Goal: Task Accomplishment & Management: Complete application form

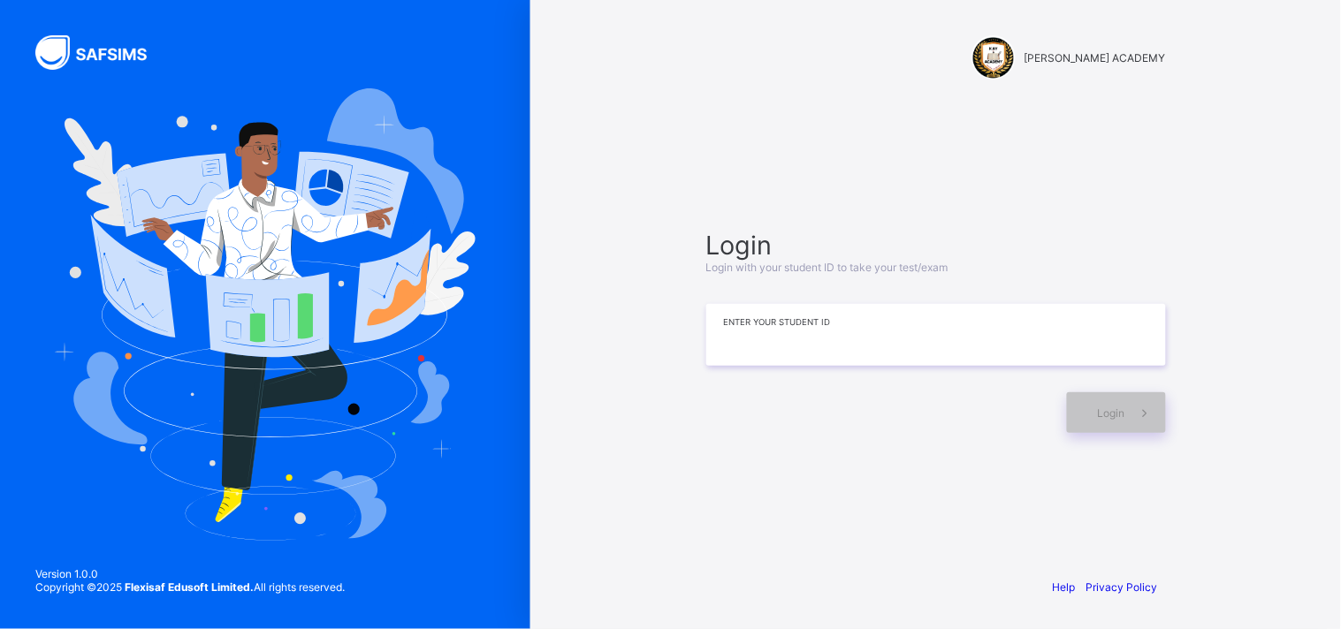
click at [862, 341] on input at bounding box center [936, 335] width 460 height 62
type input "**********"
click at [1129, 413] on span at bounding box center [1145, 413] width 41 height 41
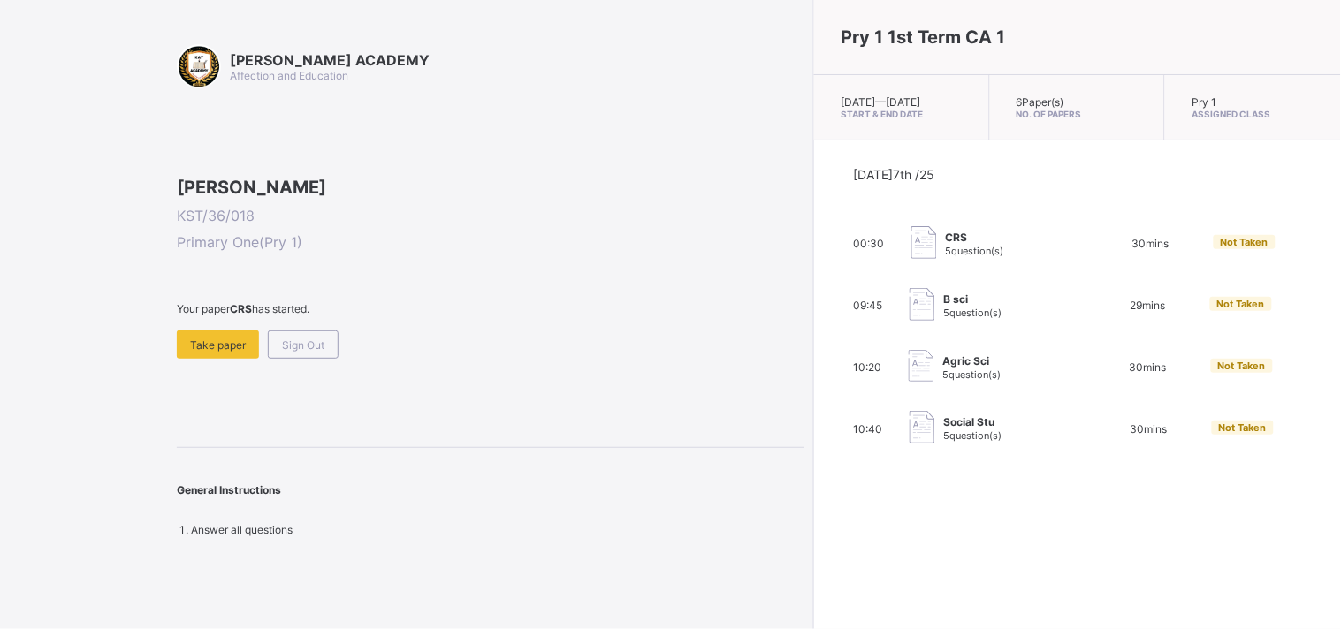
click at [1129, 413] on div "[DATE] 7th /25 00:30 CRS 5 question(s) 30 mins Not Taken 09:45 B sci 5 question…" at bounding box center [1077, 306] width 447 height 279
click at [210, 359] on div "Take paper" at bounding box center [218, 345] width 82 height 28
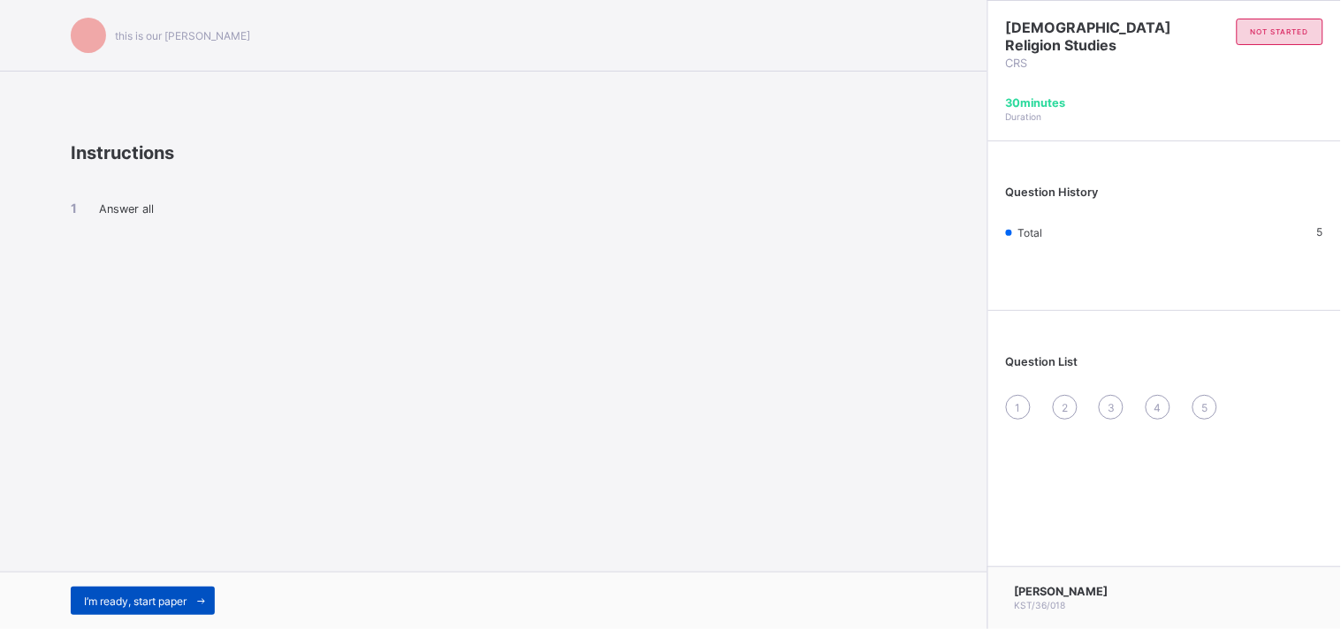
click at [131, 601] on span "I’m ready, start paper" at bounding box center [135, 601] width 103 height 13
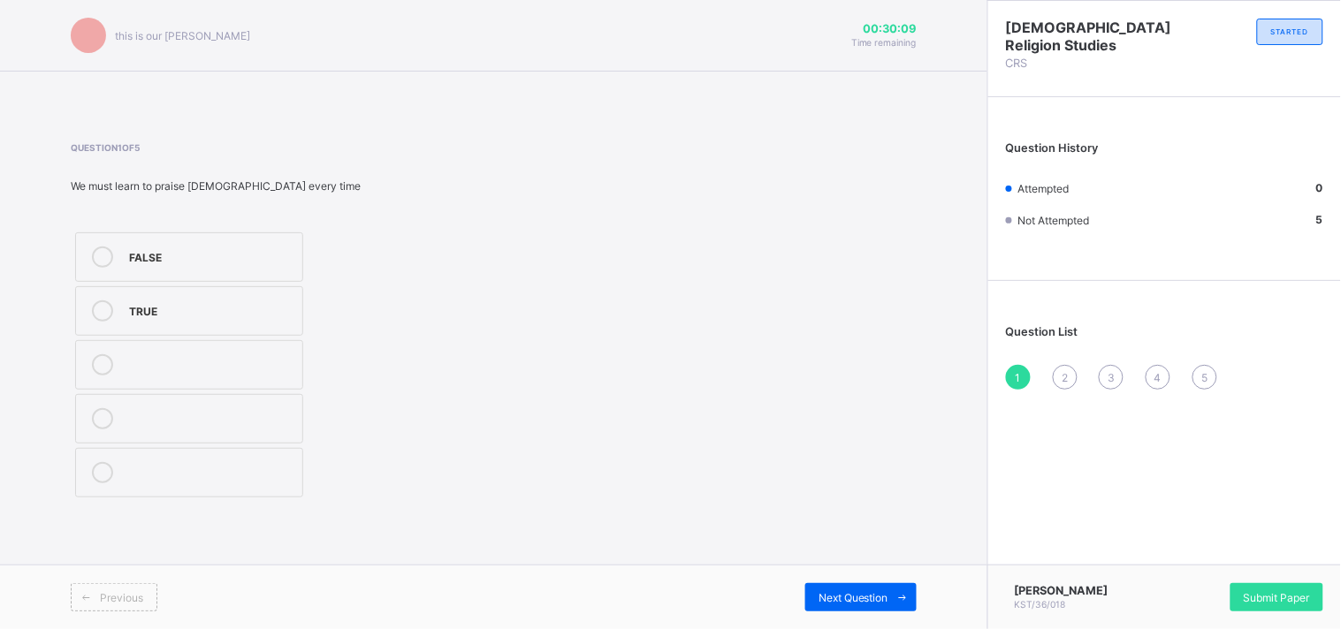
click at [131, 308] on div "TRUE" at bounding box center [211, 310] width 164 height 18
click at [886, 595] on span "Next Question" at bounding box center [854, 597] width 70 height 13
click at [1300, 603] on span "Submit Paper" at bounding box center [1277, 597] width 66 height 13
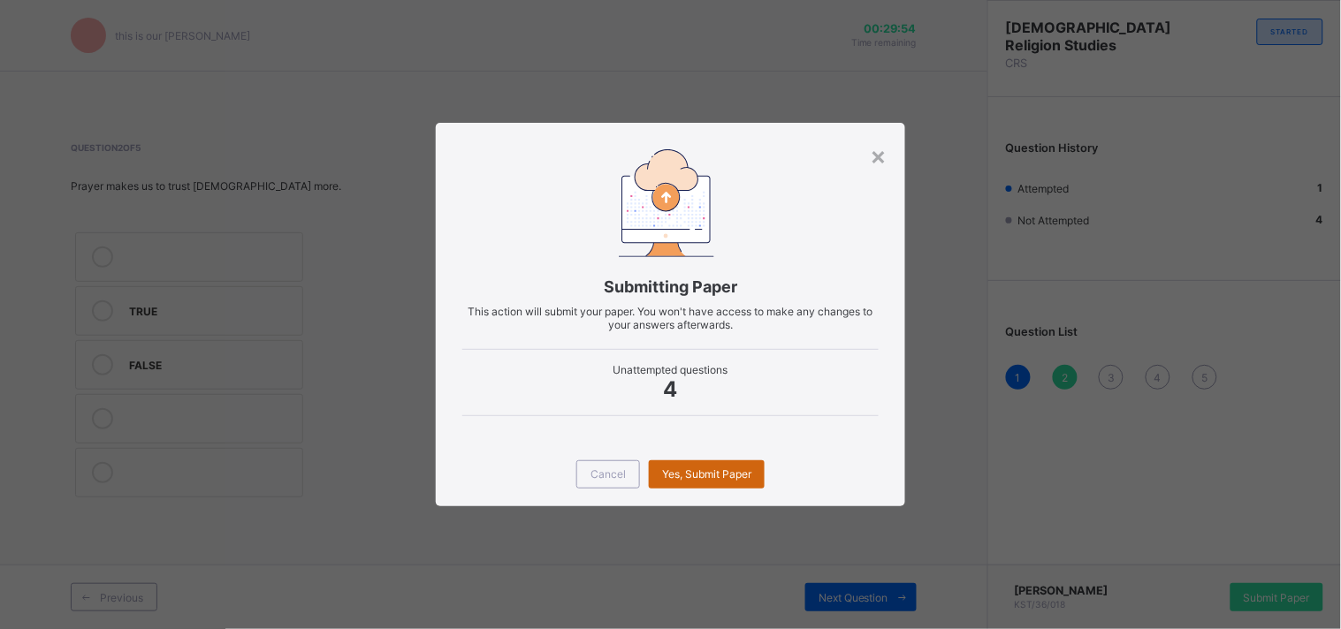
click at [697, 462] on div "Yes, Submit Paper" at bounding box center [707, 475] width 116 height 28
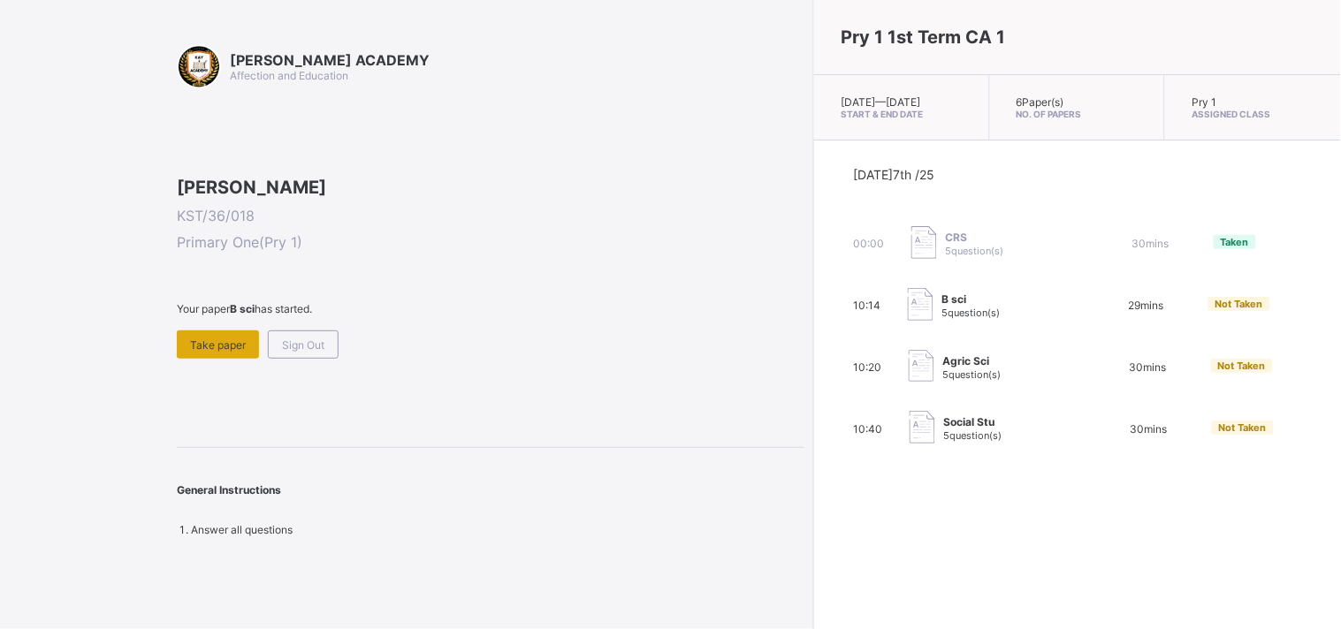
click at [202, 352] on span "Take paper" at bounding box center [218, 345] width 56 height 13
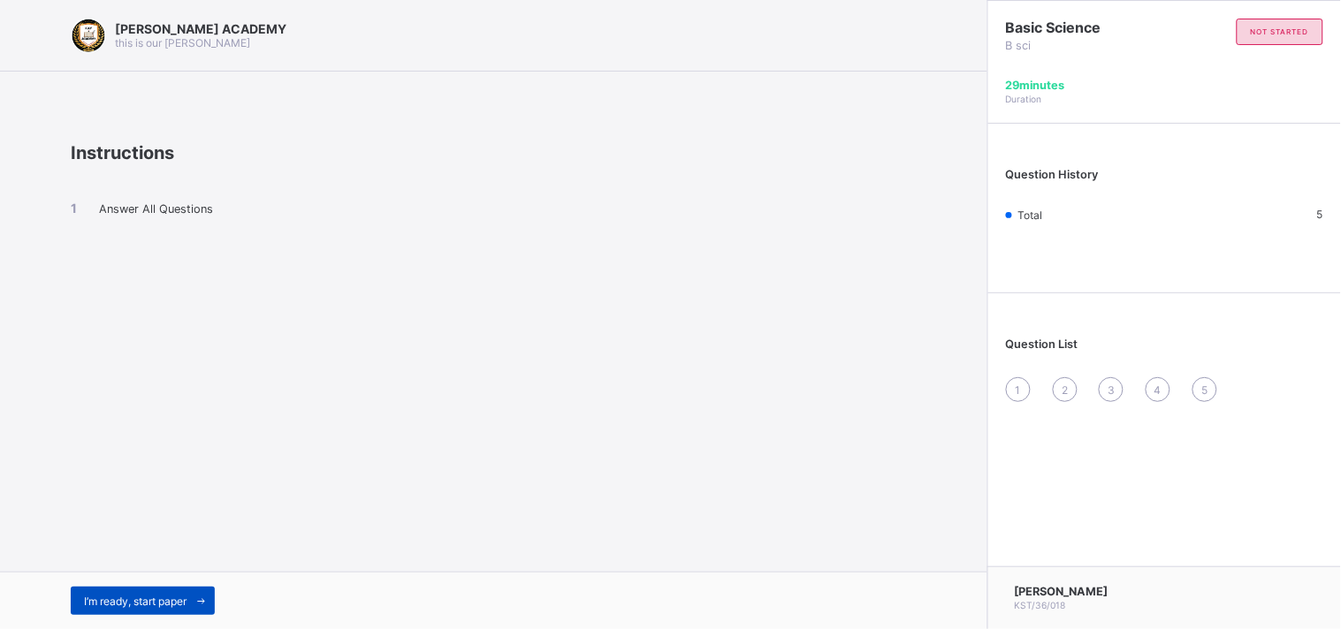
click at [110, 591] on div "I’m ready, start paper" at bounding box center [143, 601] width 144 height 28
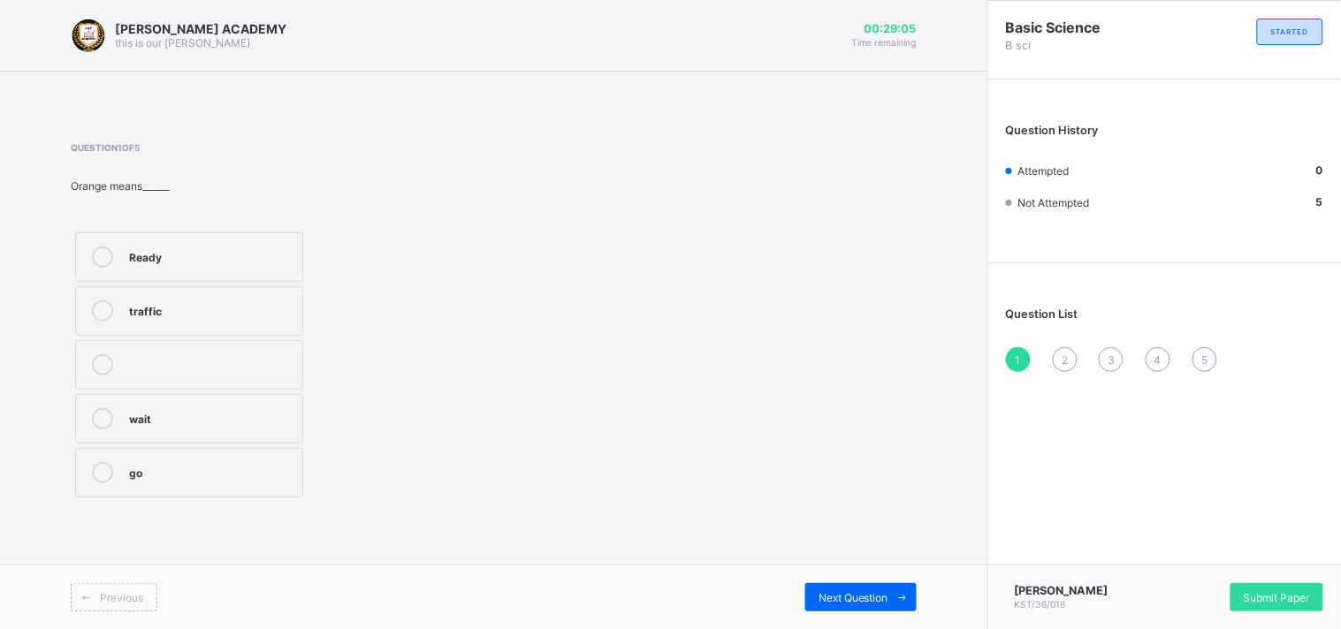
click at [104, 263] on icon at bounding box center [102, 257] width 21 height 21
click at [832, 594] on span "Next Question" at bounding box center [854, 597] width 70 height 13
click at [261, 366] on div "Stop" at bounding box center [211, 363] width 164 height 18
click at [841, 591] on span "Next Question" at bounding box center [854, 597] width 70 height 13
click at [103, 420] on icon at bounding box center [102, 418] width 21 height 21
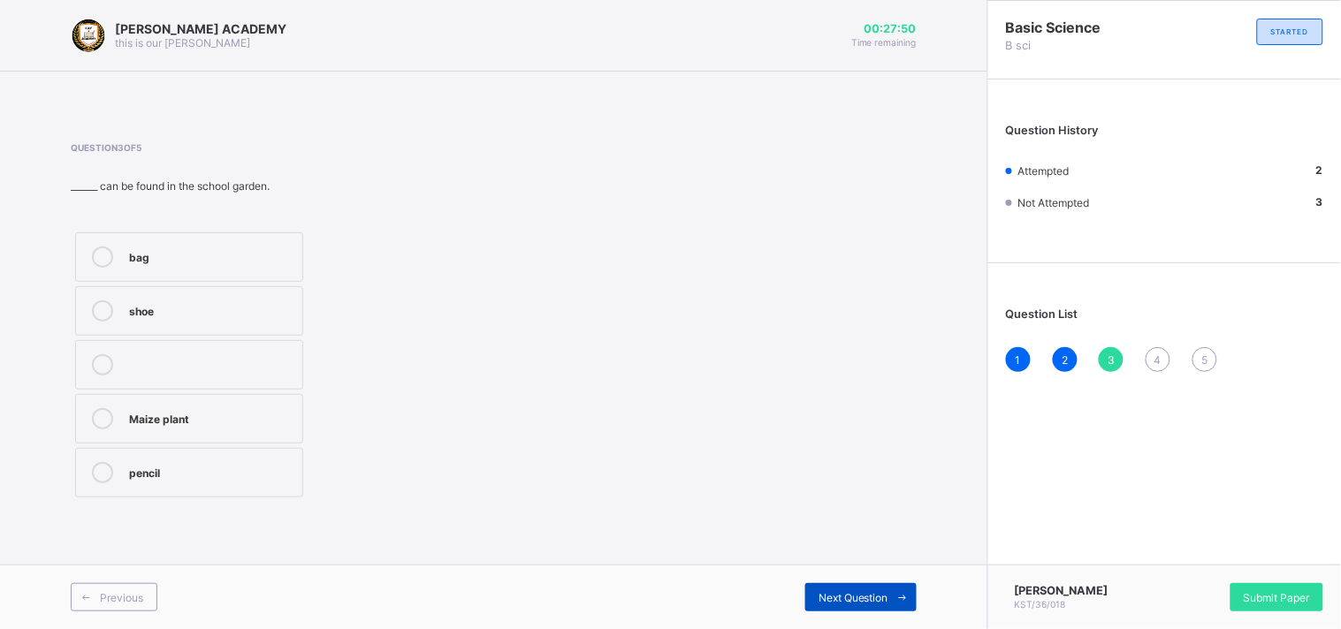
click at [870, 597] on span "Next Question" at bounding box center [854, 597] width 70 height 13
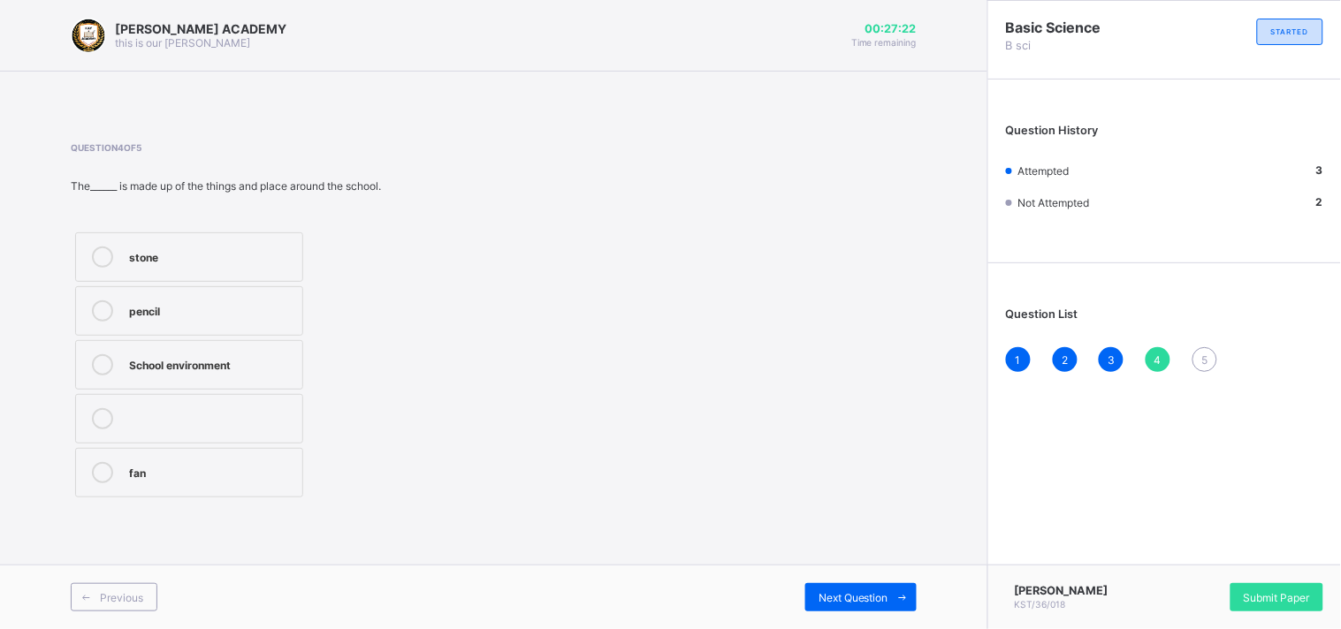
click at [104, 364] on icon at bounding box center [102, 364] width 21 height 21
click at [858, 598] on span "Next Question" at bounding box center [854, 597] width 70 height 13
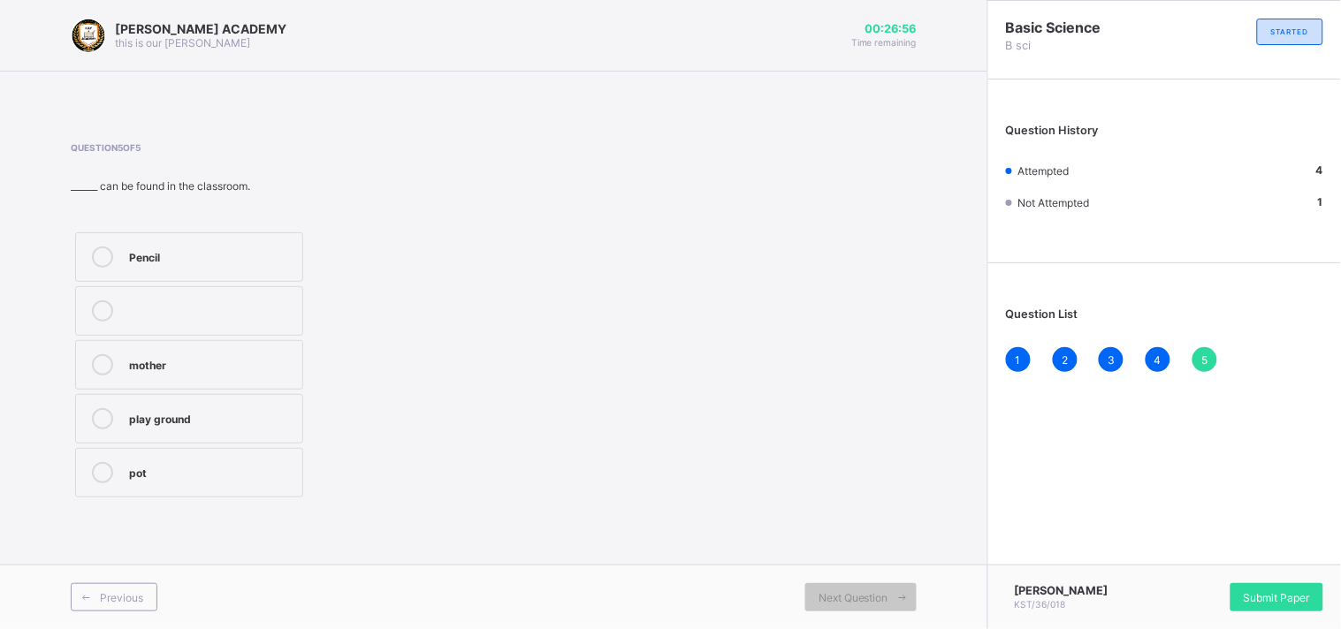
click at [103, 263] on icon at bounding box center [102, 257] width 21 height 21
click at [828, 605] on div "Next Question" at bounding box center [860, 597] width 111 height 28
click at [215, 270] on label "Pencil" at bounding box center [189, 258] width 228 height 50
click at [181, 268] on label "Pencil" at bounding box center [189, 258] width 228 height 50
click at [838, 586] on div "Next Question" at bounding box center [860, 597] width 111 height 28
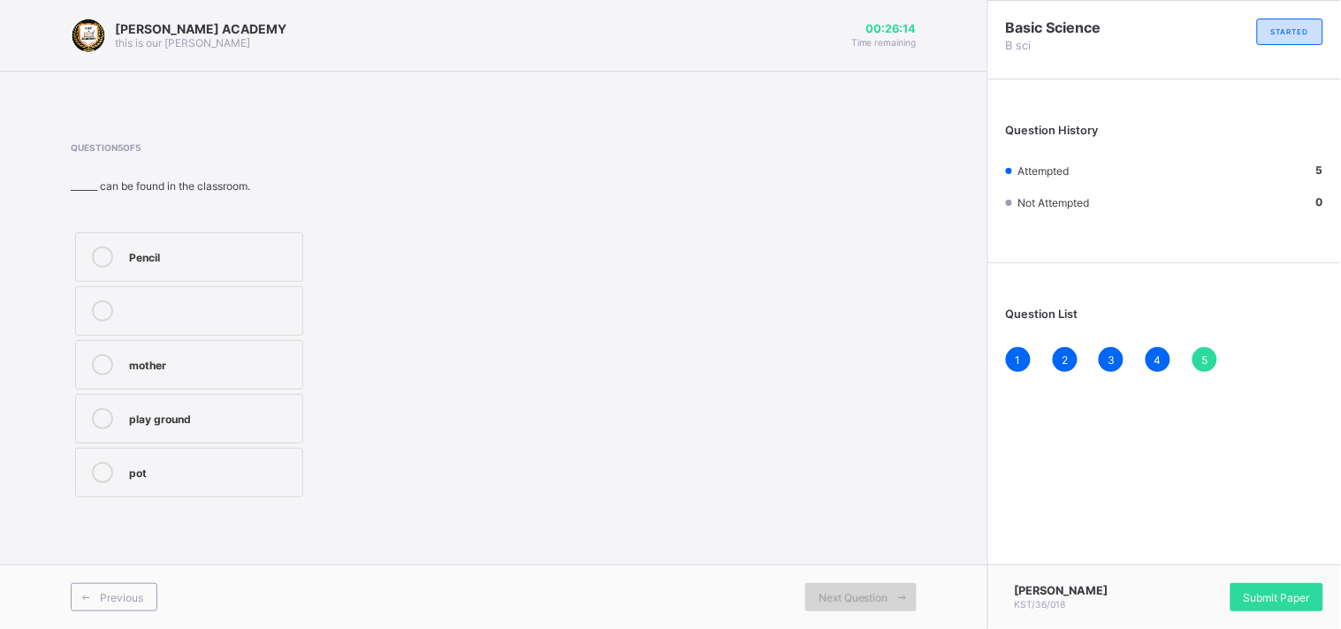
click at [841, 599] on span "Next Question" at bounding box center [854, 597] width 70 height 13
click at [882, 606] on div "Next Question" at bounding box center [860, 597] width 111 height 28
click at [906, 591] on span at bounding box center [902, 597] width 28 height 28
click at [850, 603] on span "Next Question" at bounding box center [854, 597] width 70 height 13
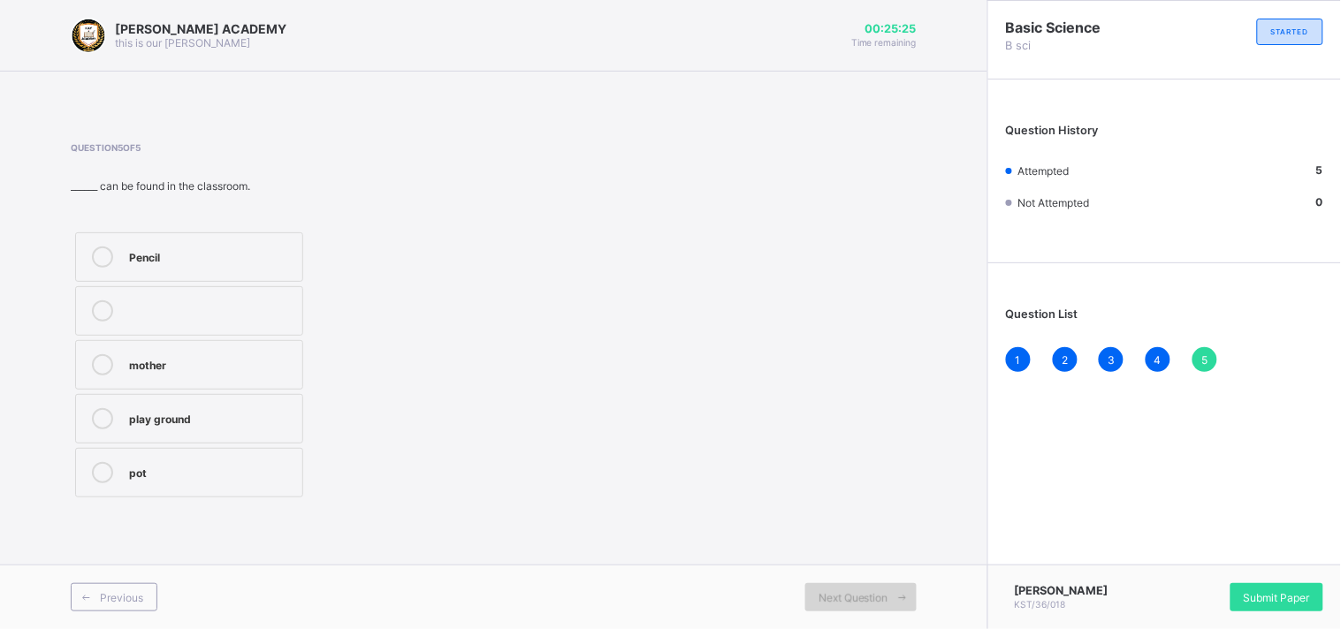
click at [873, 601] on span "Next Question" at bounding box center [854, 597] width 70 height 13
click at [828, 598] on span "Next Question" at bounding box center [854, 597] width 70 height 13
click at [852, 598] on span "Next Question" at bounding box center [854, 597] width 70 height 13
click at [1264, 591] on span "Submit Paper" at bounding box center [1277, 597] width 66 height 13
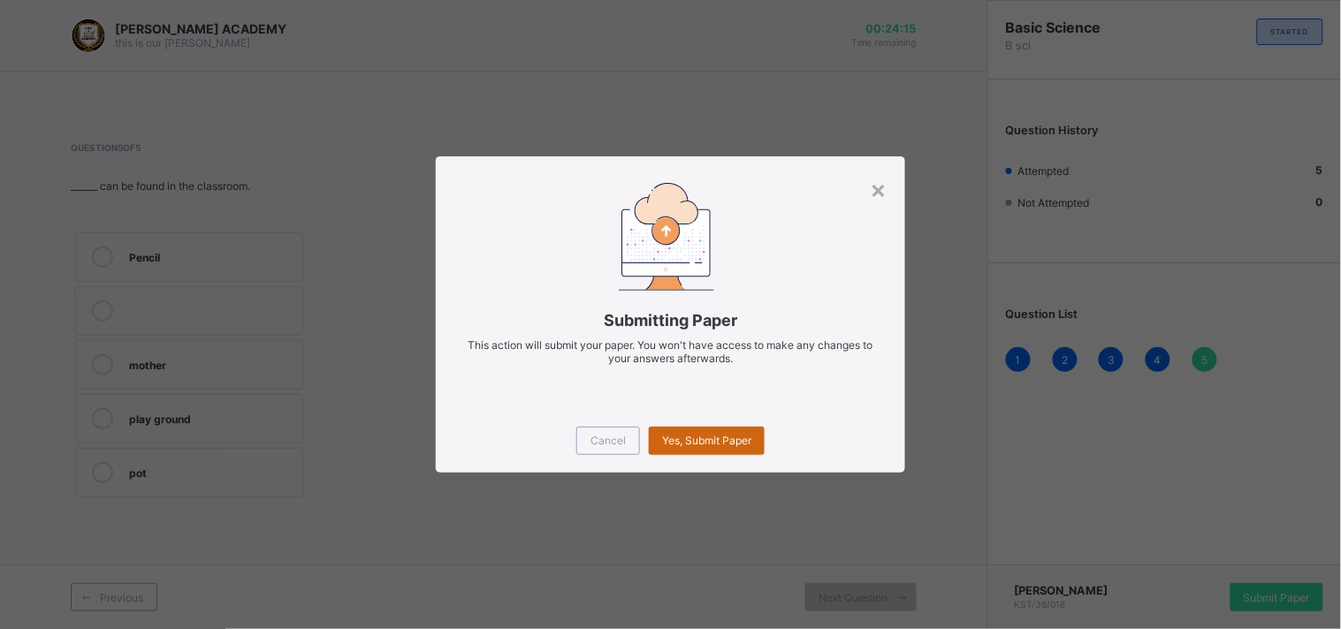
click at [682, 448] on div "Yes, Submit Paper" at bounding box center [707, 441] width 116 height 28
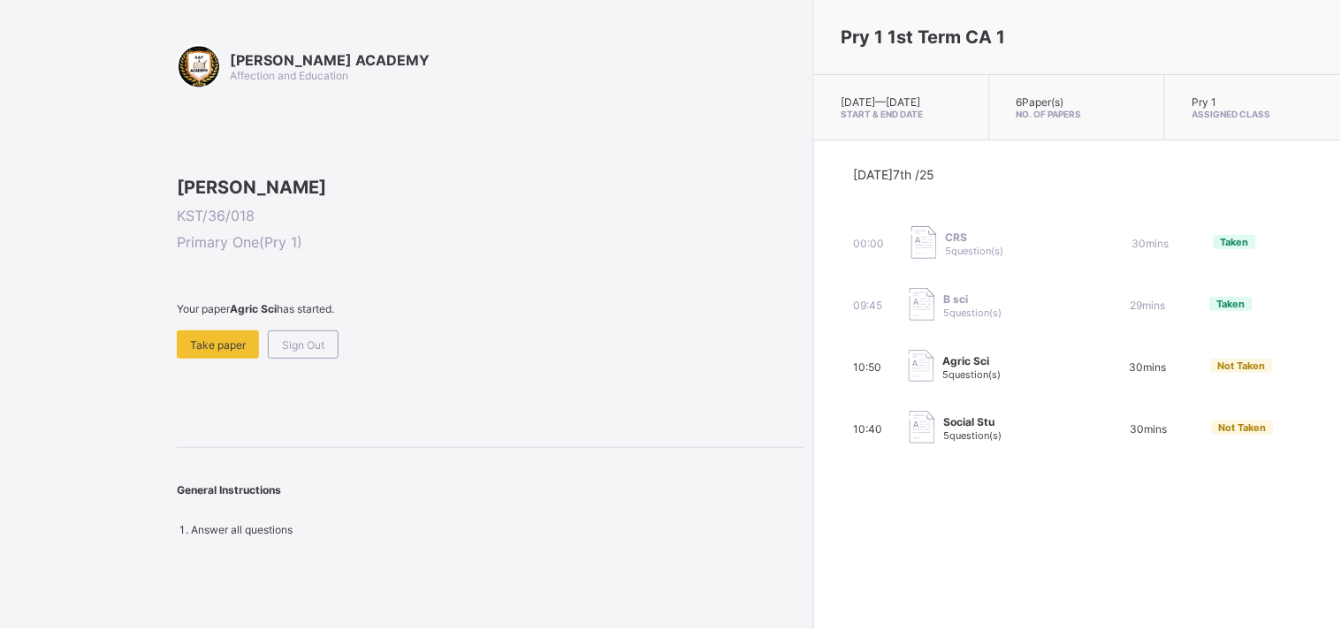
click at [909, 383] on img at bounding box center [922, 366] width 26 height 33
click at [235, 352] on span "Take paper" at bounding box center [218, 345] width 56 height 13
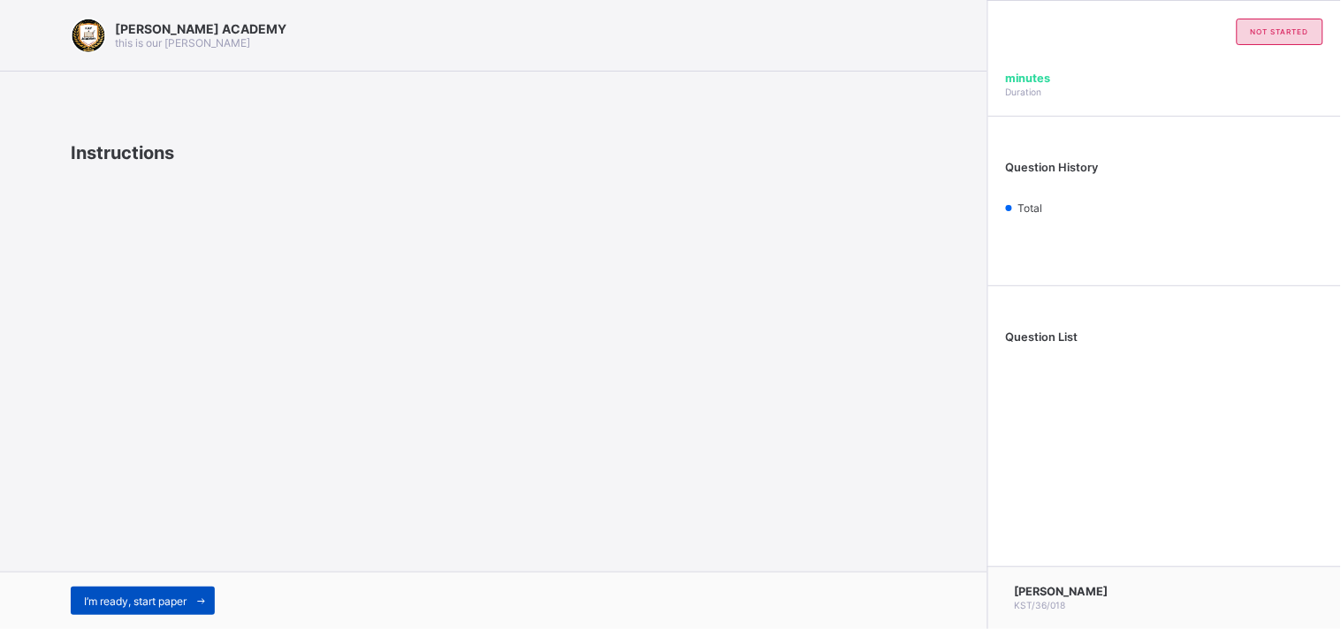
click at [103, 601] on span "I’m ready, start paper" at bounding box center [135, 601] width 103 height 13
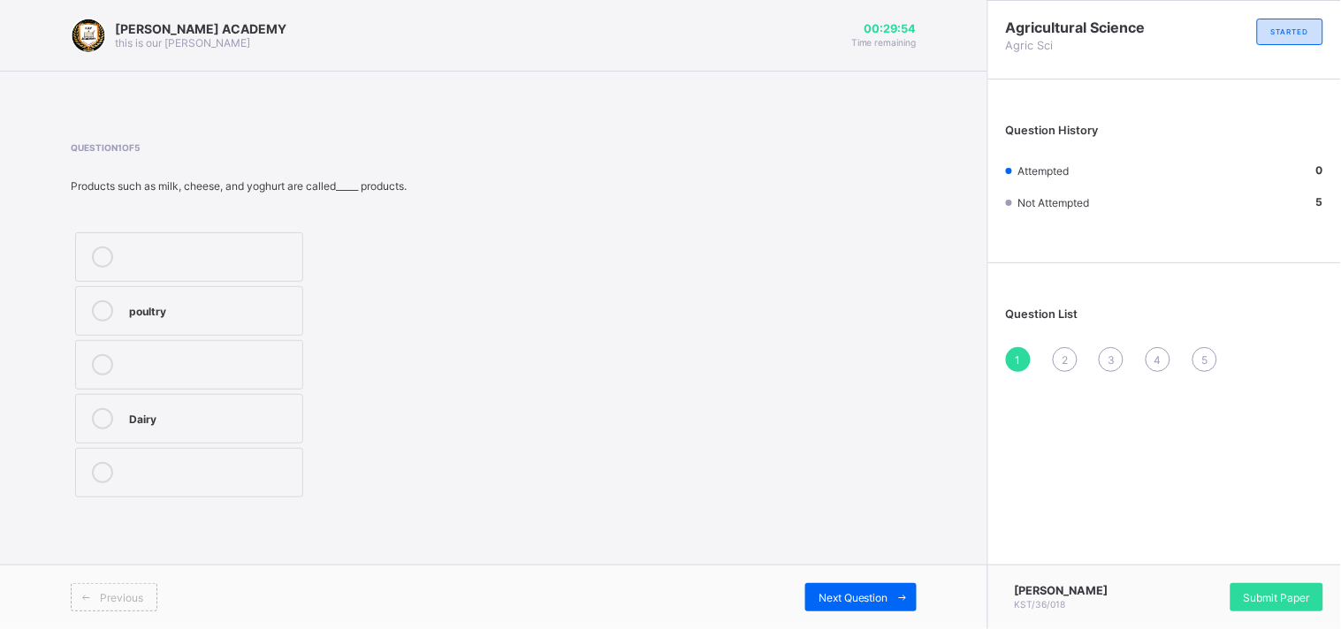
click at [111, 434] on label "Dairy" at bounding box center [189, 419] width 228 height 50
click at [835, 592] on span "Next Question" at bounding box center [854, 597] width 70 height 13
click at [133, 352] on label "3" at bounding box center [189, 365] width 228 height 50
click at [855, 598] on span "Next Question" at bounding box center [854, 597] width 70 height 13
click at [104, 376] on icon at bounding box center [102, 378] width 21 height 21
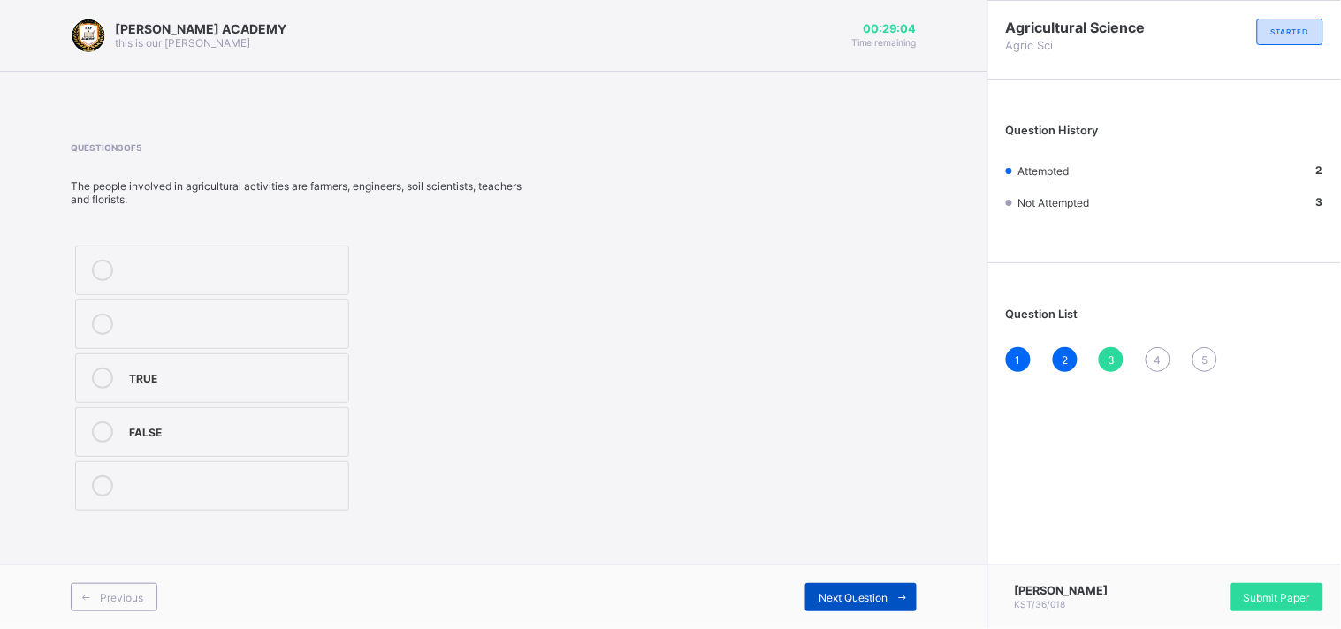
click at [865, 597] on span "Next Question" at bounding box center [854, 597] width 70 height 13
click at [141, 413] on div "TRUE" at bounding box center [211, 417] width 164 height 18
click at [838, 592] on span "Next Question" at bounding box center [854, 597] width 70 height 13
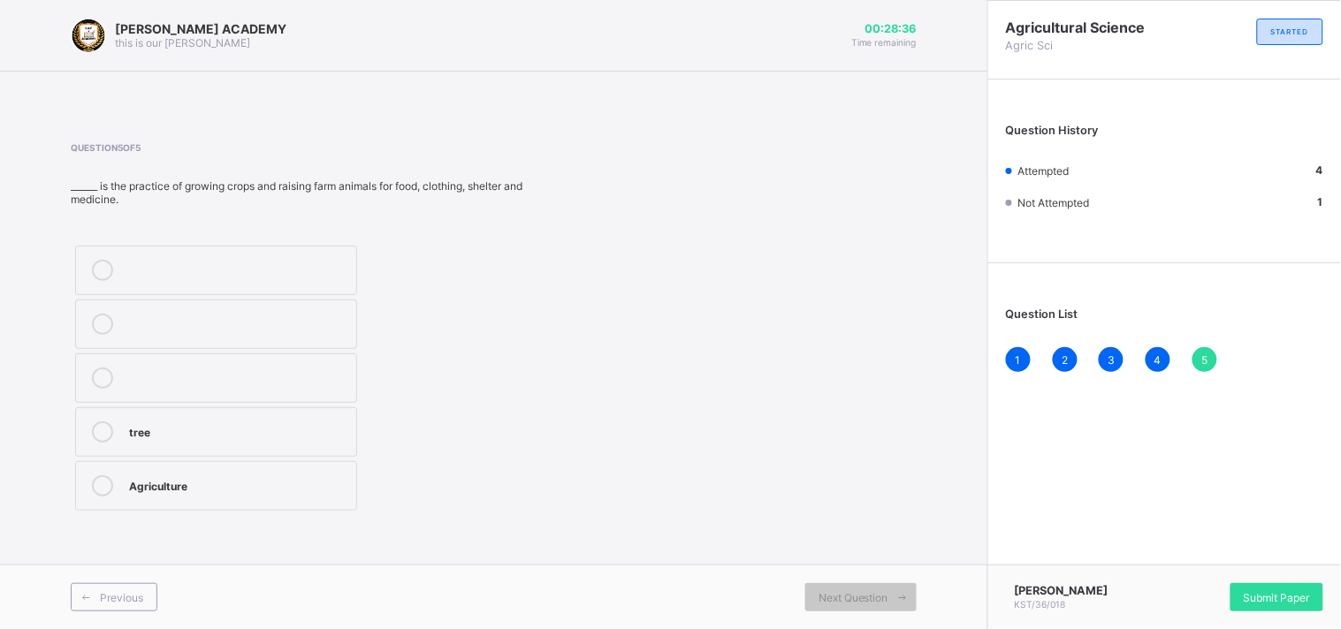
click at [230, 492] on div "Agriculture" at bounding box center [238, 486] width 218 height 21
click at [1266, 604] on span "Submit Paper" at bounding box center [1277, 597] width 66 height 13
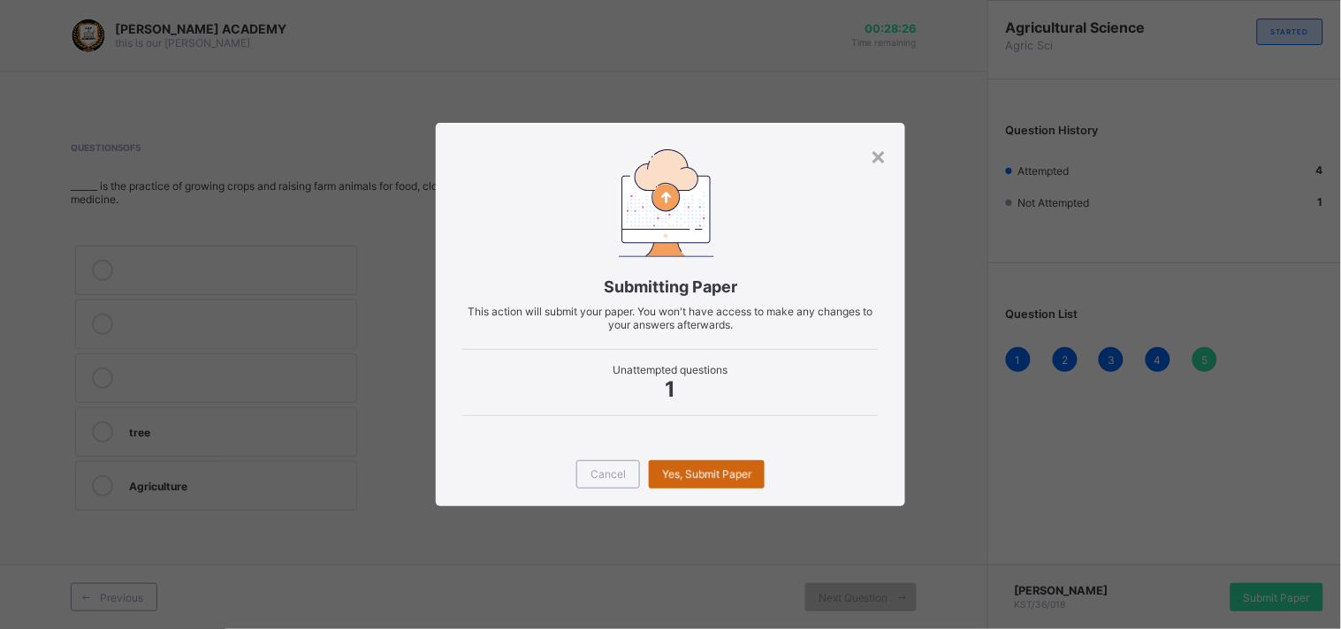
click at [677, 476] on div "Yes, Submit Paper" at bounding box center [707, 475] width 116 height 28
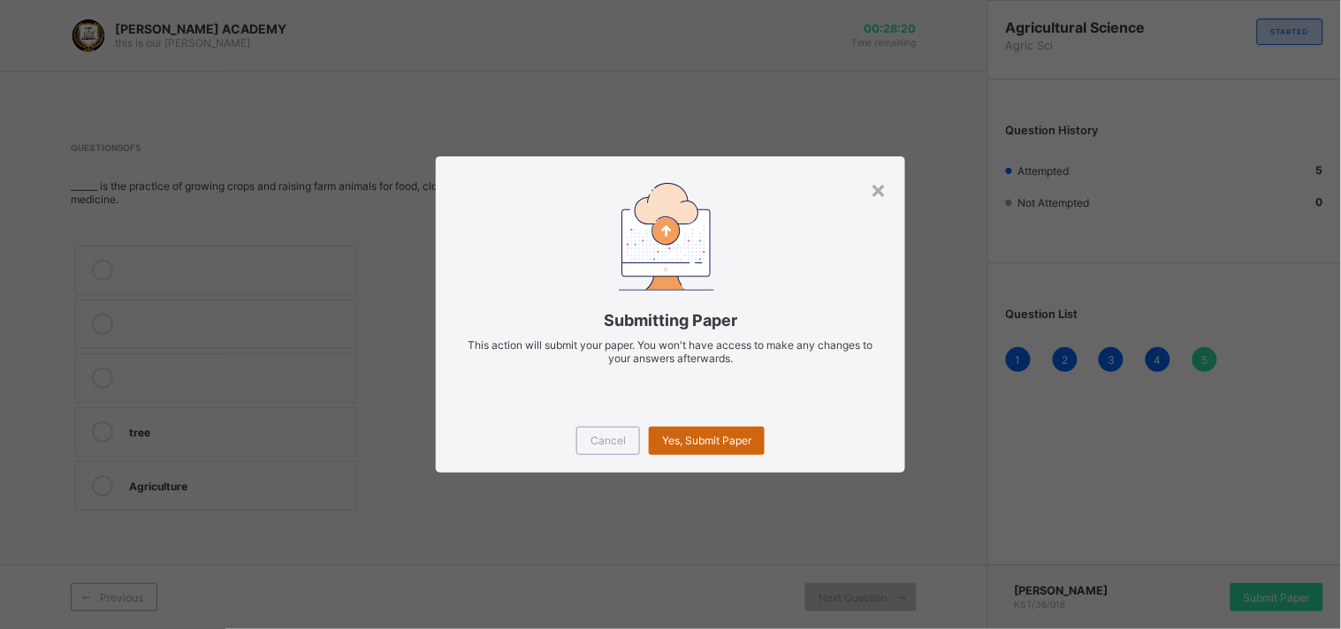
click at [713, 440] on span "Yes, Submit Paper" at bounding box center [706, 440] width 89 height 13
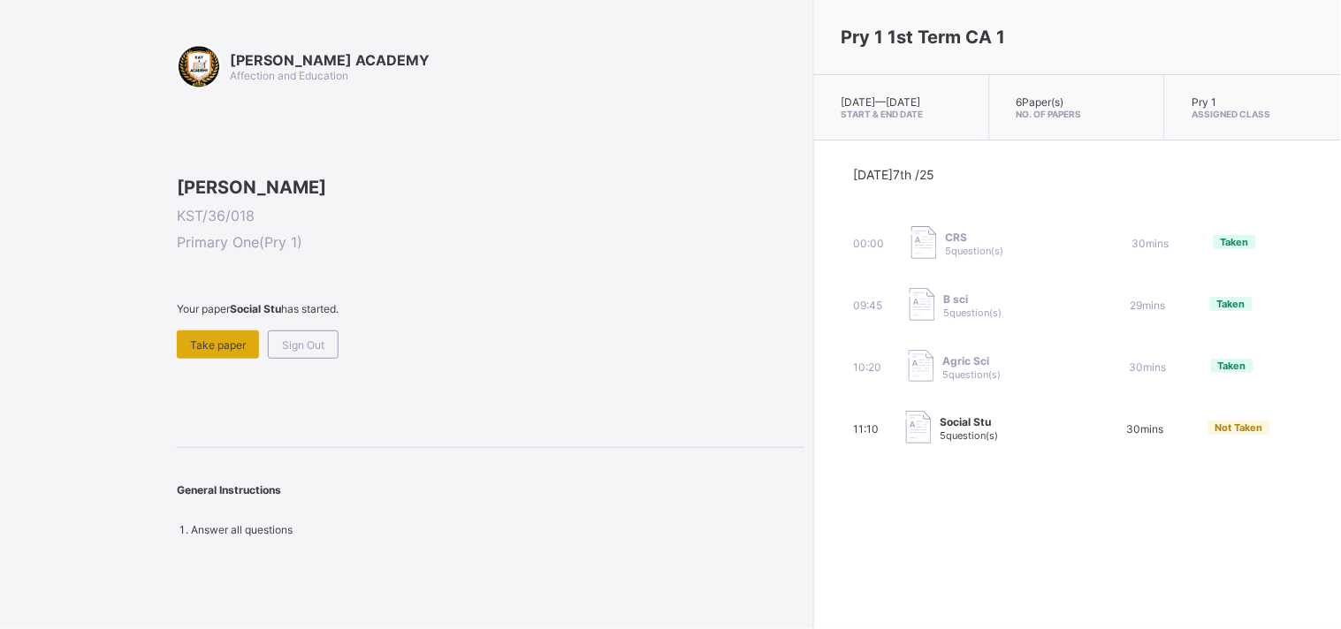
click at [230, 359] on div "Take paper" at bounding box center [218, 345] width 82 height 28
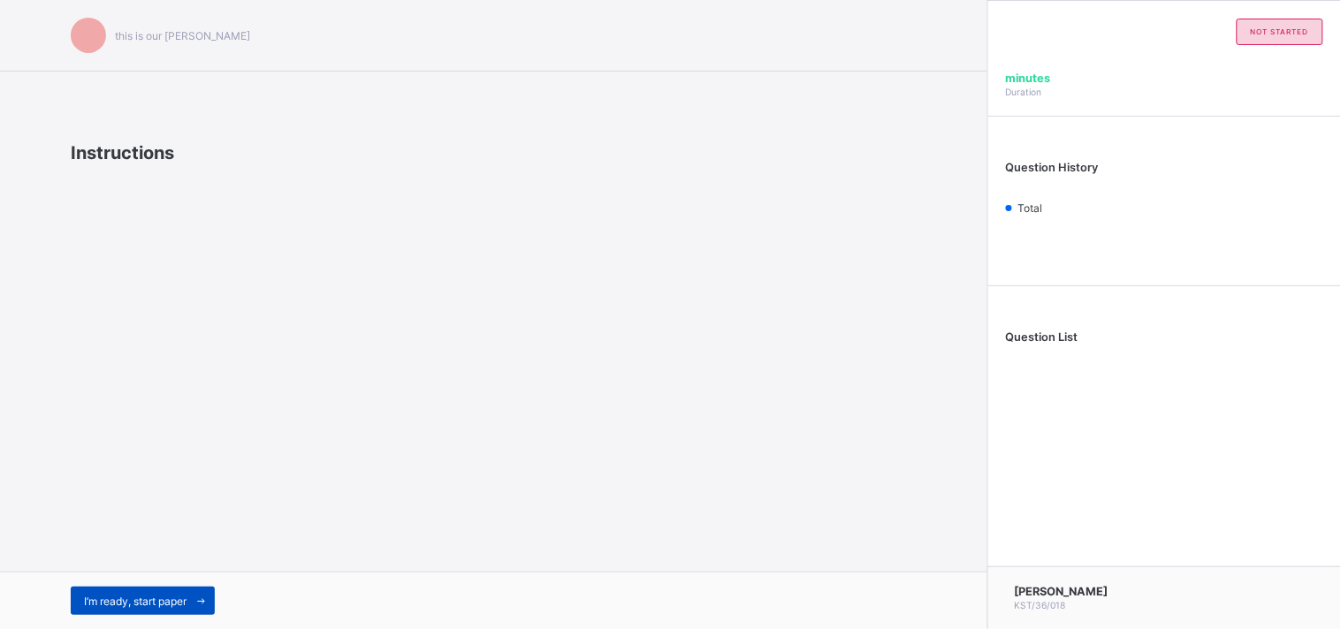
click at [169, 602] on span "I’m ready, start paper" at bounding box center [135, 601] width 103 height 13
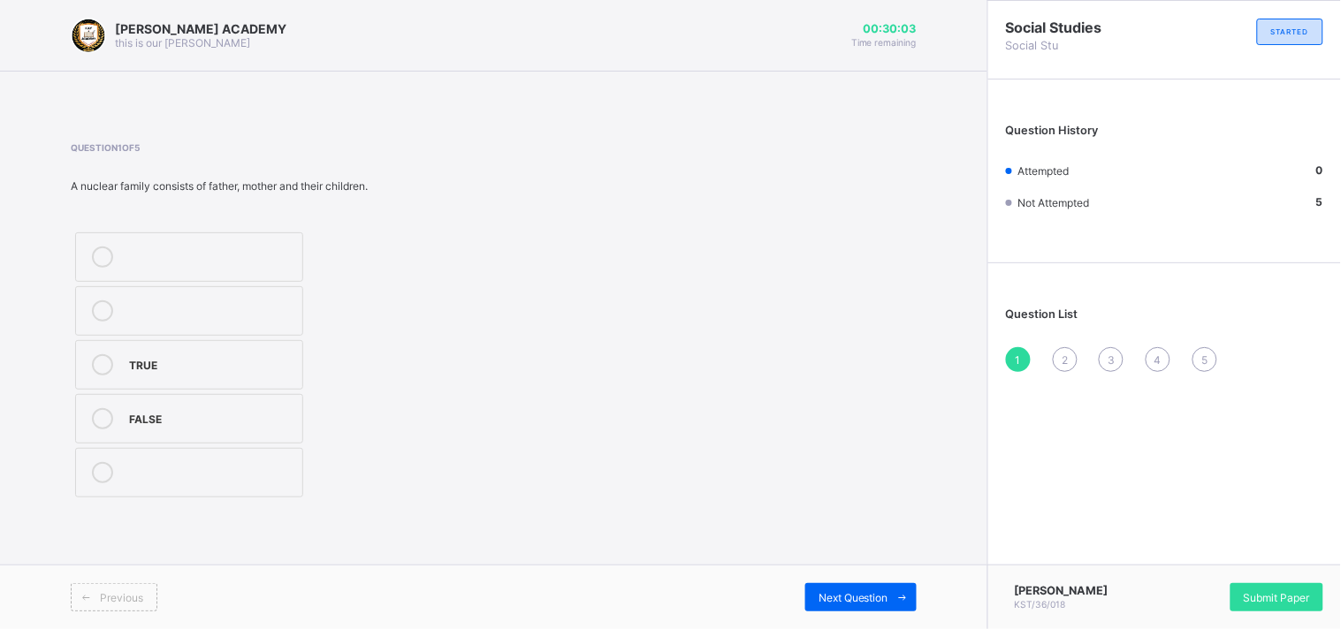
click at [103, 359] on icon at bounding box center [102, 364] width 21 height 21
click at [871, 590] on div "Next Question" at bounding box center [860, 597] width 111 height 28
click at [118, 262] on div at bounding box center [102, 257] width 35 height 21
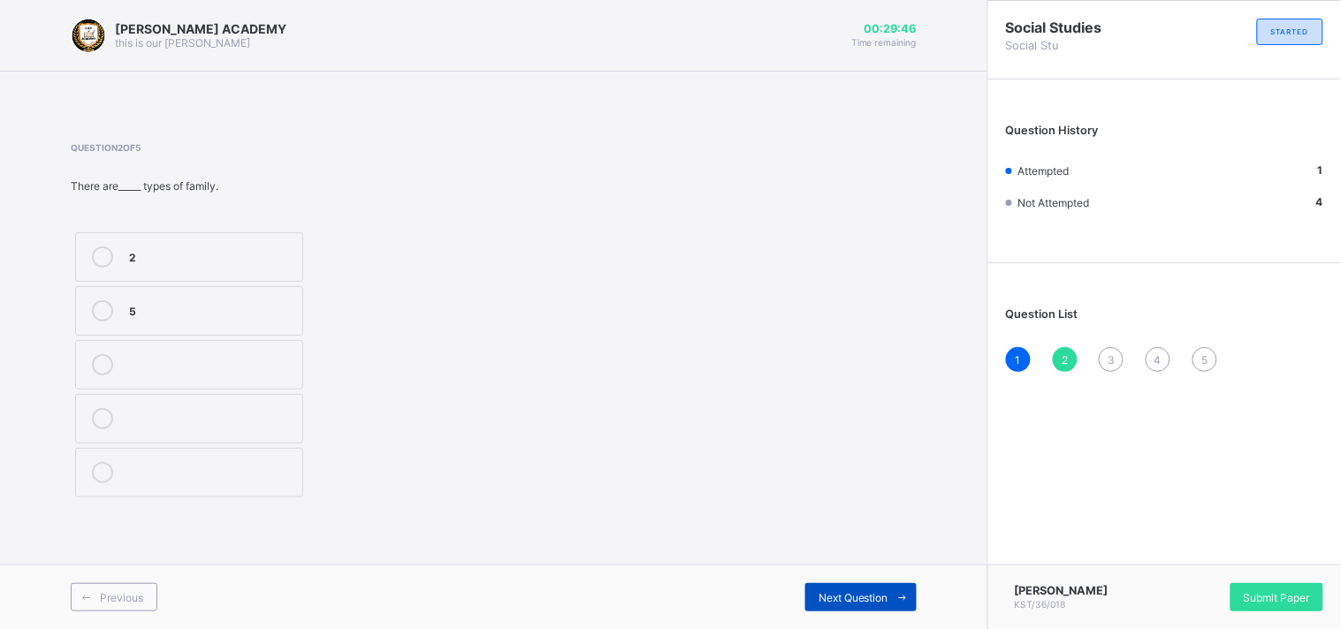
click at [875, 599] on span "Next Question" at bounding box center [854, 597] width 70 height 13
click at [149, 308] on div "Head" at bounding box center [211, 310] width 164 height 18
click at [862, 588] on div "Next Question" at bounding box center [860, 597] width 111 height 28
click at [182, 484] on label "Wife" at bounding box center [189, 473] width 228 height 50
click at [855, 604] on span "Next Question" at bounding box center [854, 597] width 70 height 13
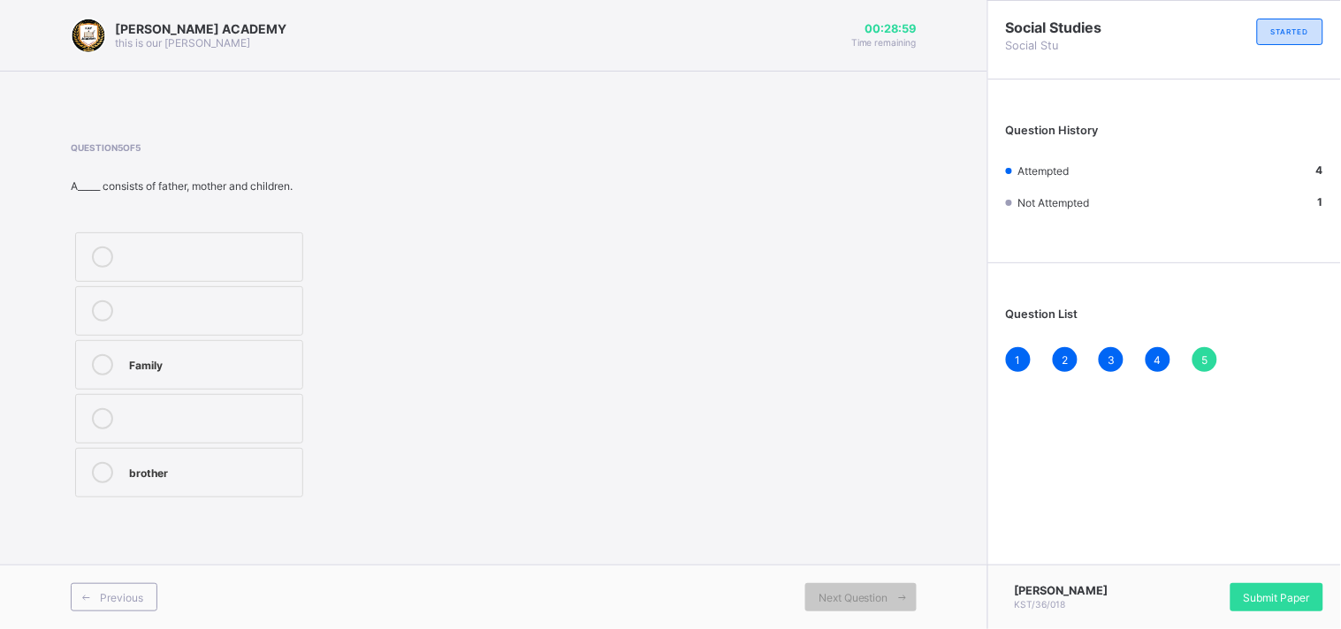
click at [202, 365] on div "Family" at bounding box center [211, 363] width 164 height 18
click at [1306, 591] on span "Submit Paper" at bounding box center [1277, 597] width 66 height 13
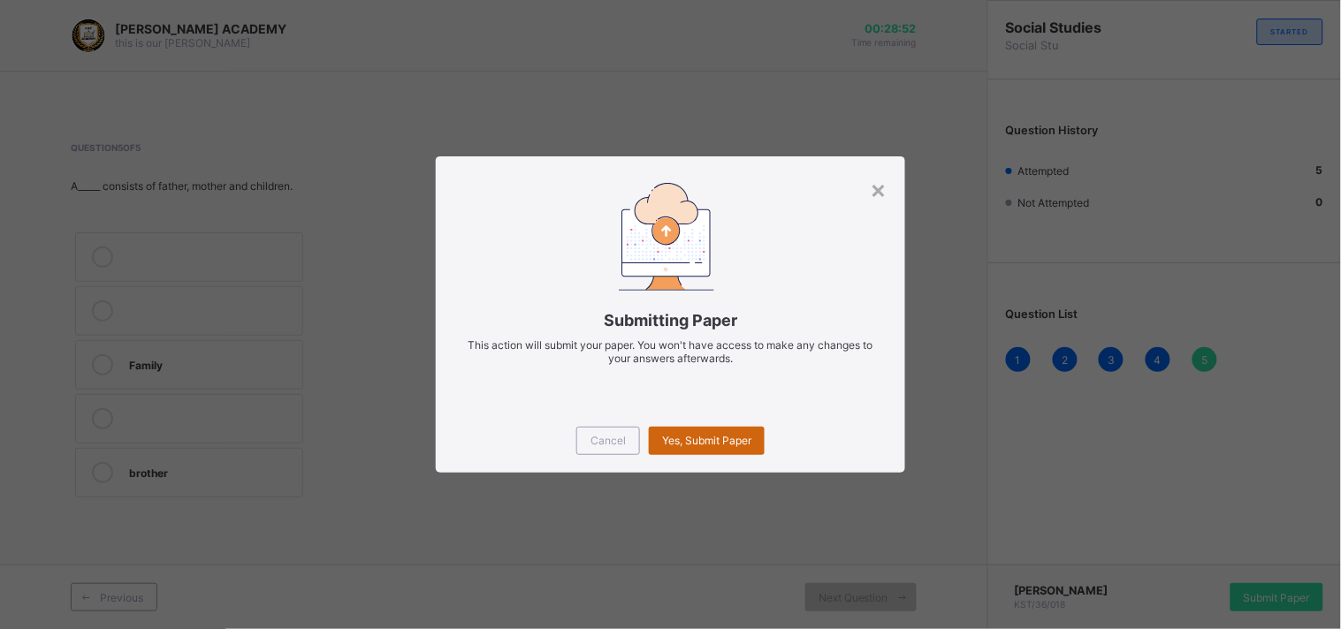
click at [722, 438] on span "Yes, Submit Paper" at bounding box center [706, 440] width 89 height 13
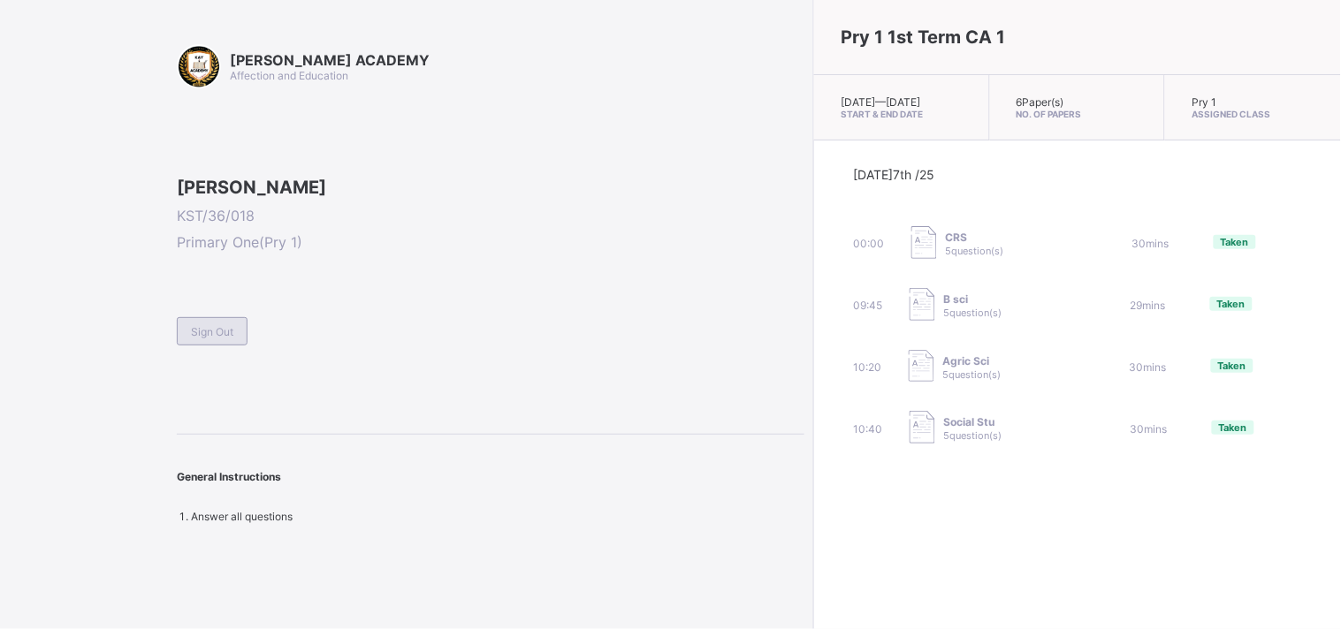
click at [210, 339] on span "Sign Out" at bounding box center [212, 331] width 42 height 13
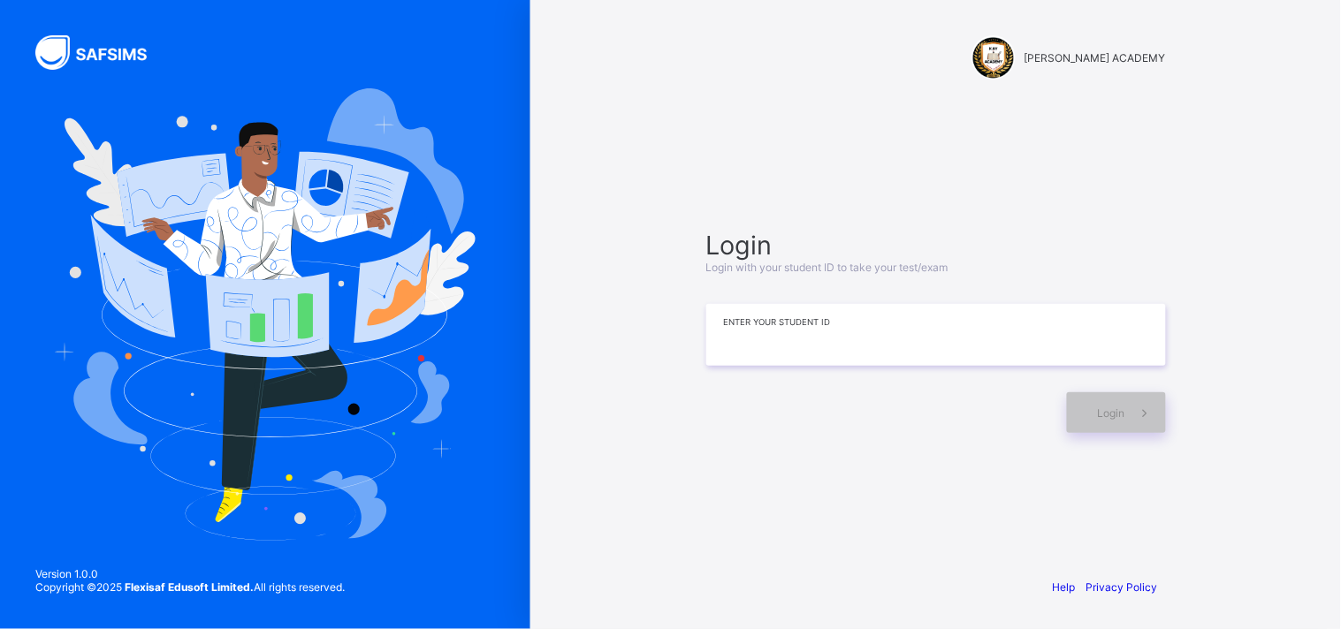
click at [931, 323] on input at bounding box center [936, 335] width 460 height 62
type input "**********"
click at [1136, 416] on icon at bounding box center [1145, 413] width 19 height 17
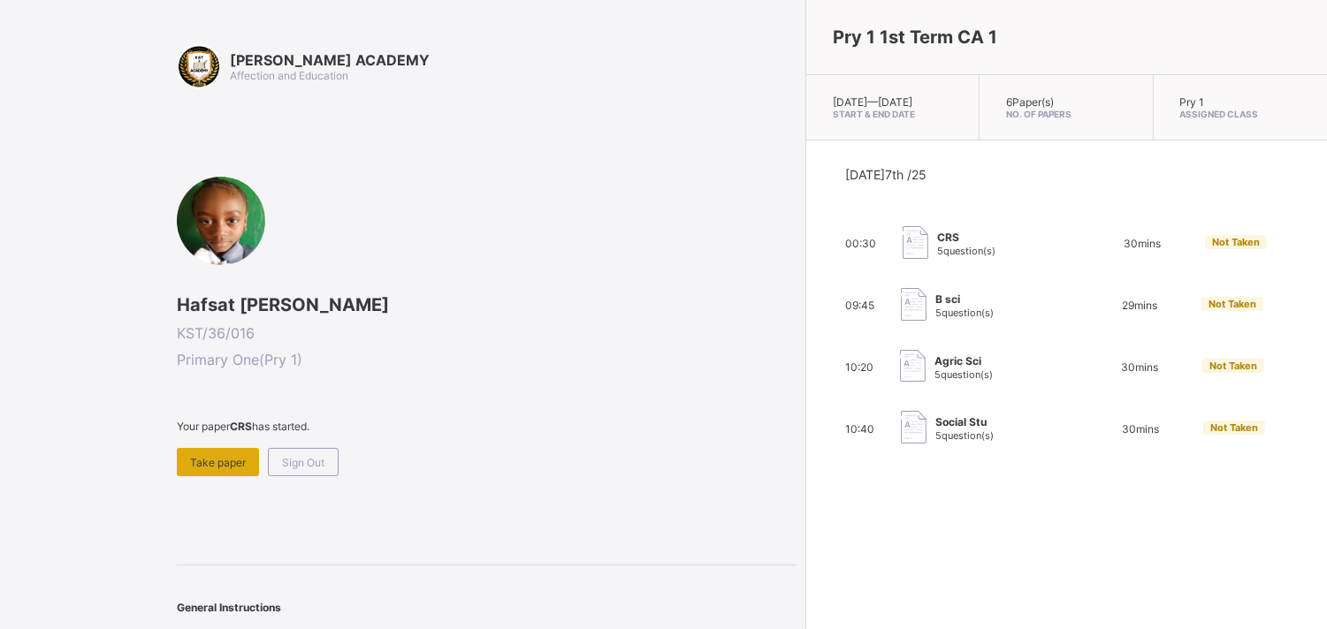
click at [209, 462] on span "Take paper" at bounding box center [218, 462] width 56 height 13
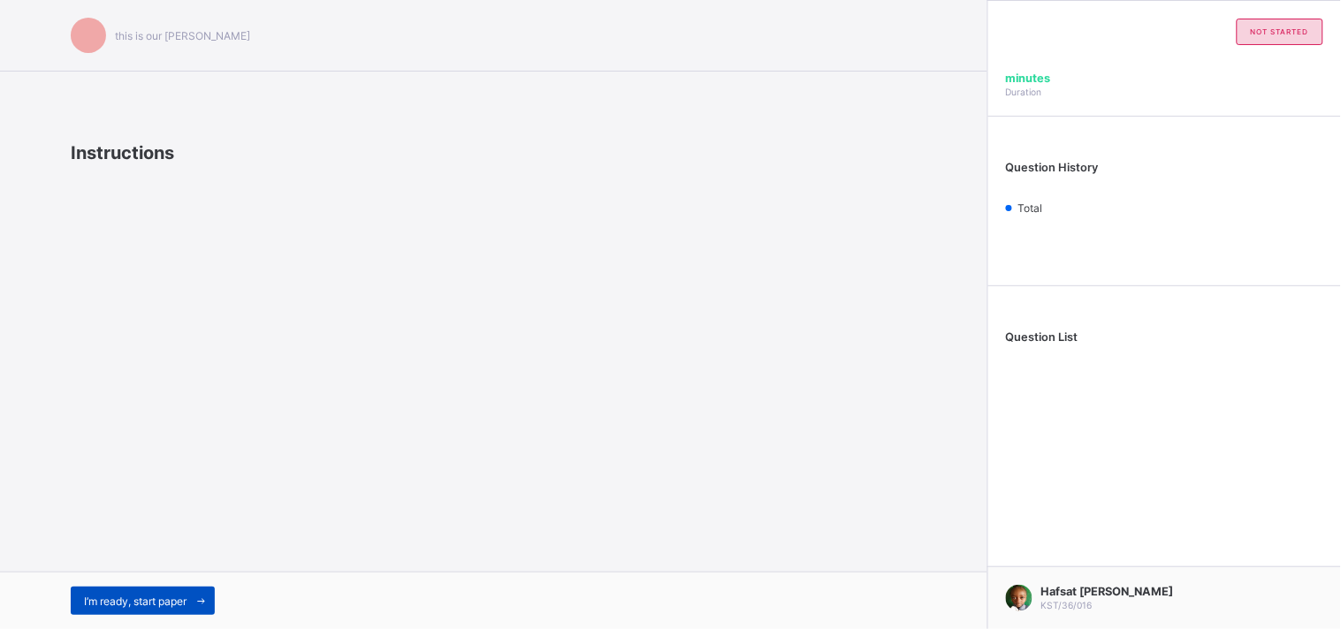
click at [164, 595] on span "I’m ready, start paper" at bounding box center [135, 601] width 103 height 13
click at [155, 605] on span "I’m ready, start paper" at bounding box center [135, 601] width 103 height 13
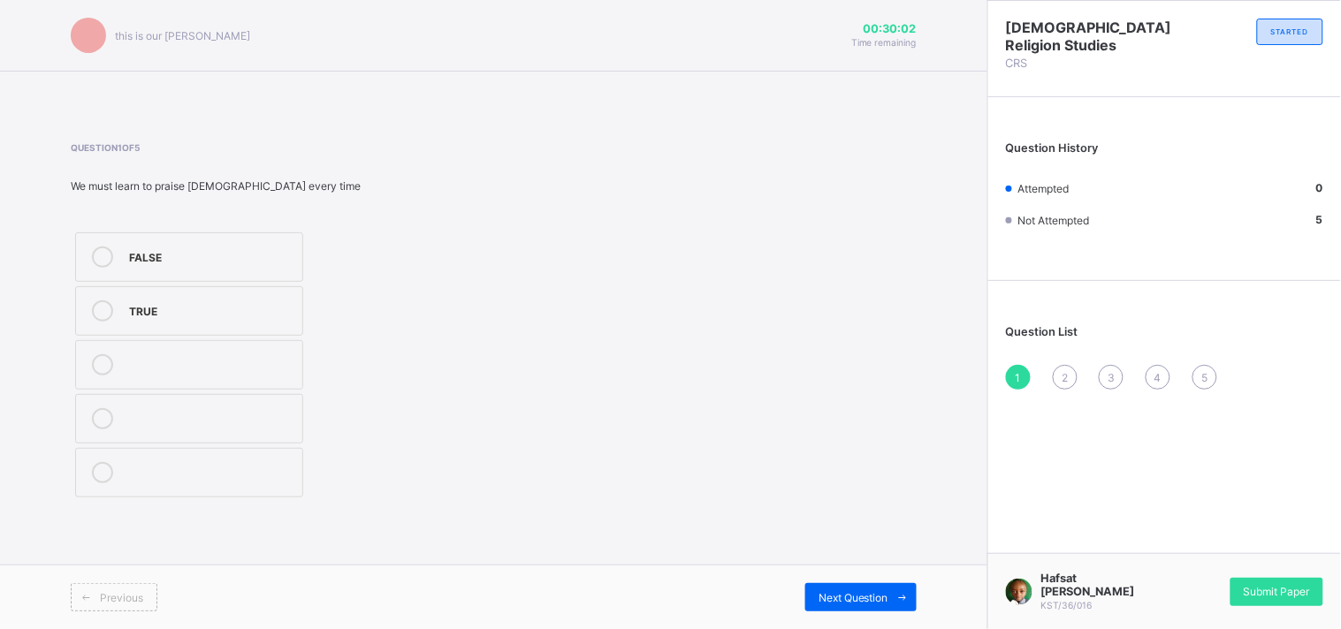
click at [95, 310] on icon at bounding box center [102, 311] width 21 height 21
click at [835, 603] on span "Next Question" at bounding box center [854, 597] width 70 height 13
click at [174, 322] on label "TRUE" at bounding box center [189, 311] width 228 height 50
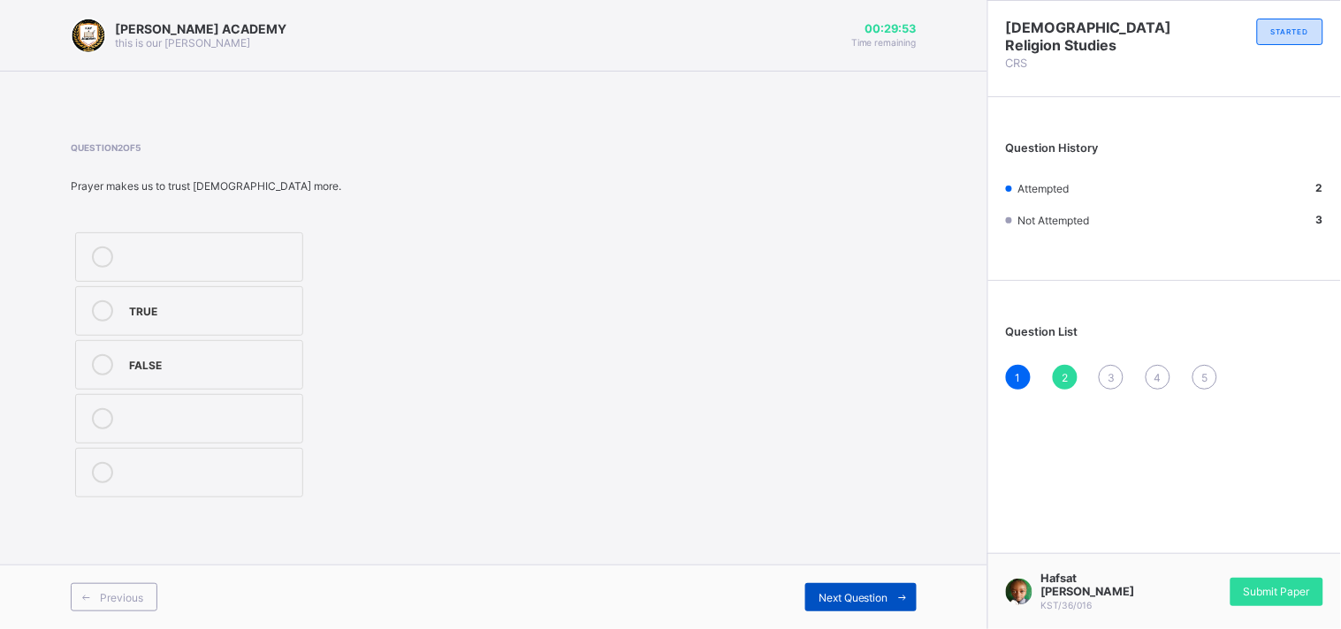
click at [858, 598] on span "Next Question" at bounding box center [854, 597] width 70 height 13
click at [109, 415] on icon at bounding box center [102, 418] width 21 height 21
click at [870, 588] on div "Next Question" at bounding box center [860, 597] width 111 height 28
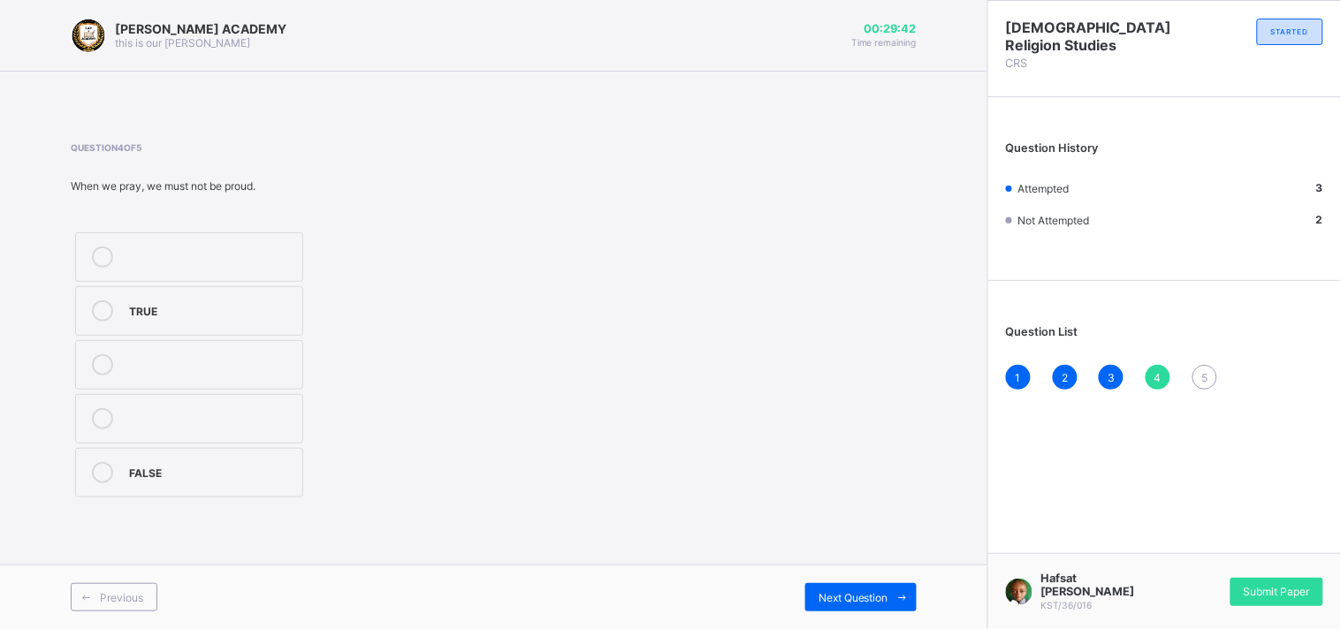
click at [178, 307] on div "TRUE" at bounding box center [211, 310] width 164 height 18
click at [844, 592] on span "Next Question" at bounding box center [854, 597] width 70 height 13
click at [240, 467] on div "The Lord's prayer" at bounding box center [211, 471] width 164 height 18
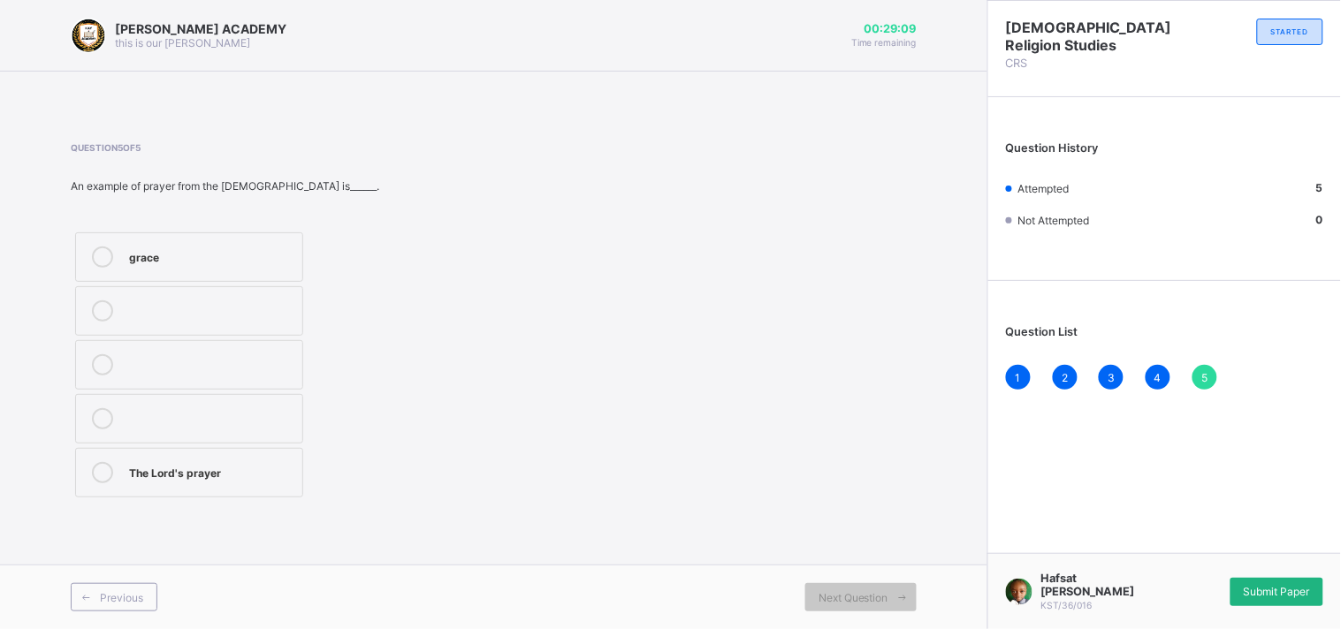
click at [1298, 596] on span "Submit Paper" at bounding box center [1277, 591] width 66 height 13
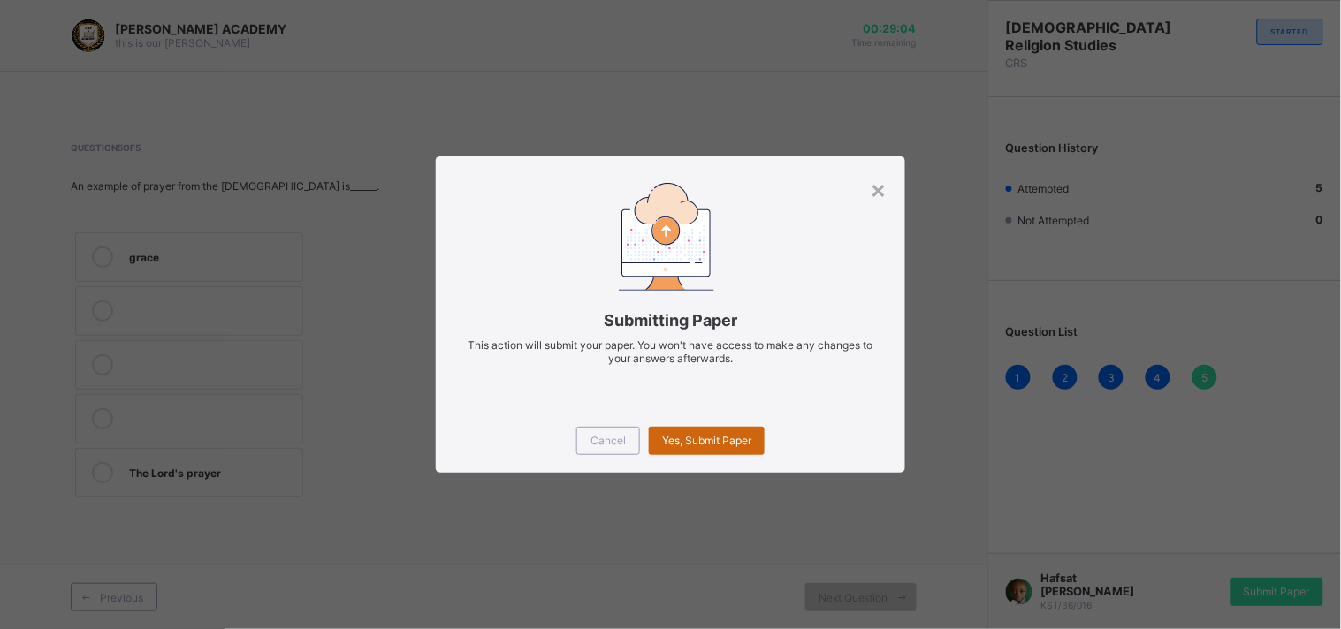
click at [700, 445] on span "Yes, Submit Paper" at bounding box center [706, 440] width 89 height 13
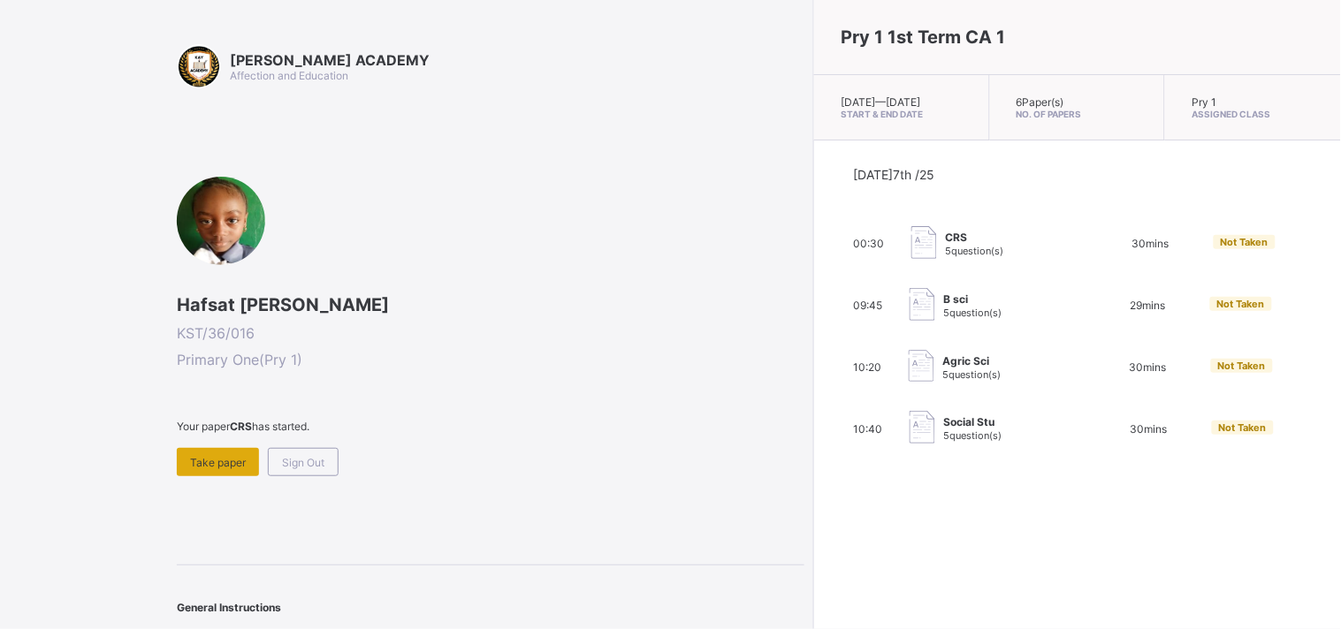
click at [225, 462] on span "Take paper" at bounding box center [218, 462] width 56 height 13
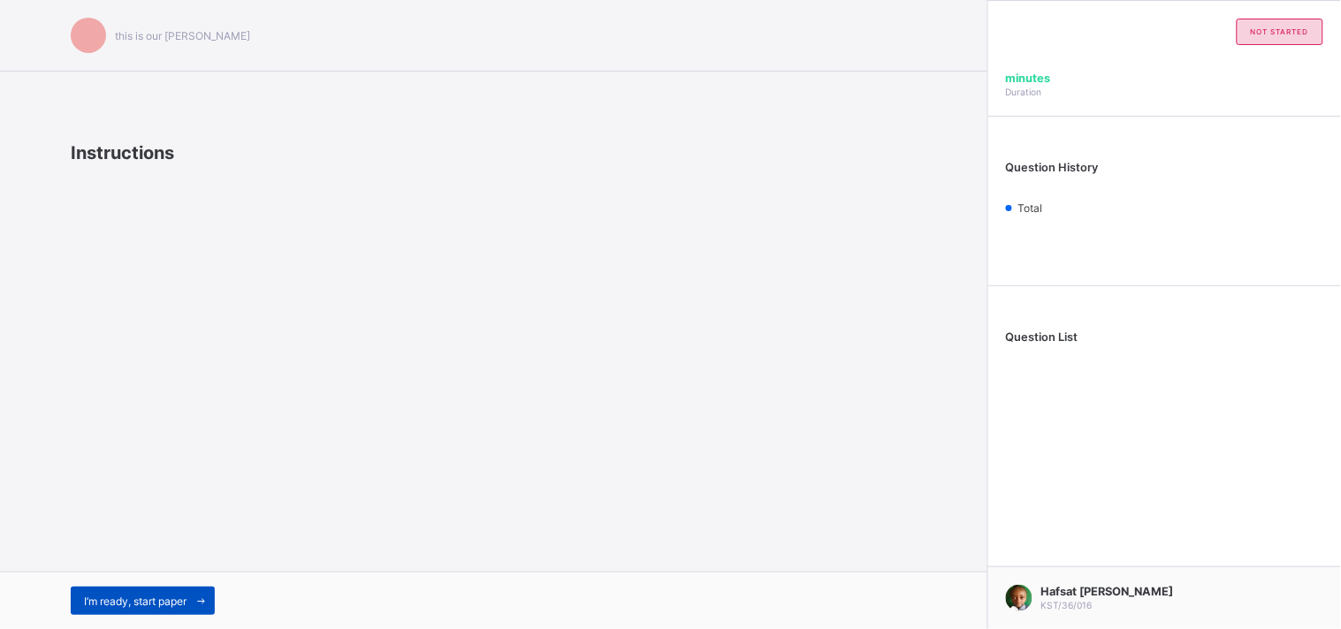
click at [166, 606] on span "I’m ready, start paper" at bounding box center [135, 601] width 103 height 13
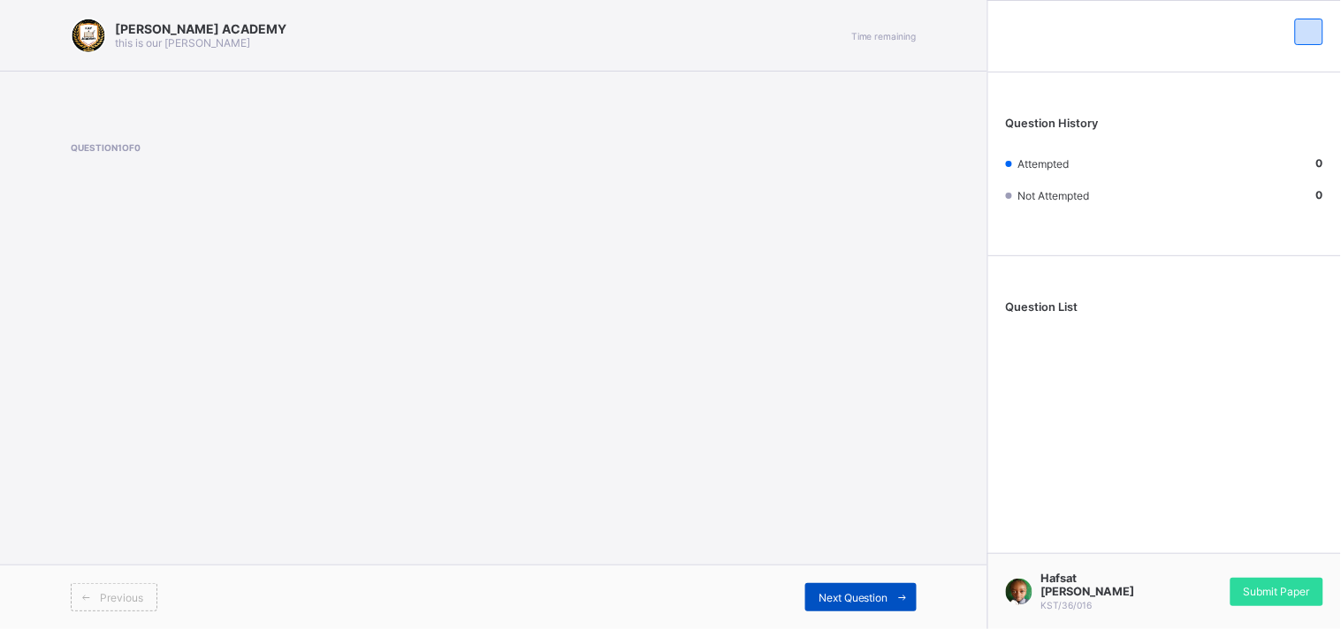
click at [845, 589] on div "Next Question" at bounding box center [860, 597] width 111 height 28
click at [850, 599] on span "Next Question" at bounding box center [854, 597] width 70 height 13
click at [850, 598] on span "Next Question" at bounding box center [854, 597] width 70 height 13
click at [470, 341] on div "KAY ACADEMY this is our motton Time remaining Question 1 of 0 Previous Next Que…" at bounding box center [493, 314] width 987 height 629
click at [843, 180] on div "Question 1 of 0" at bounding box center [494, 178] width 846 height 72
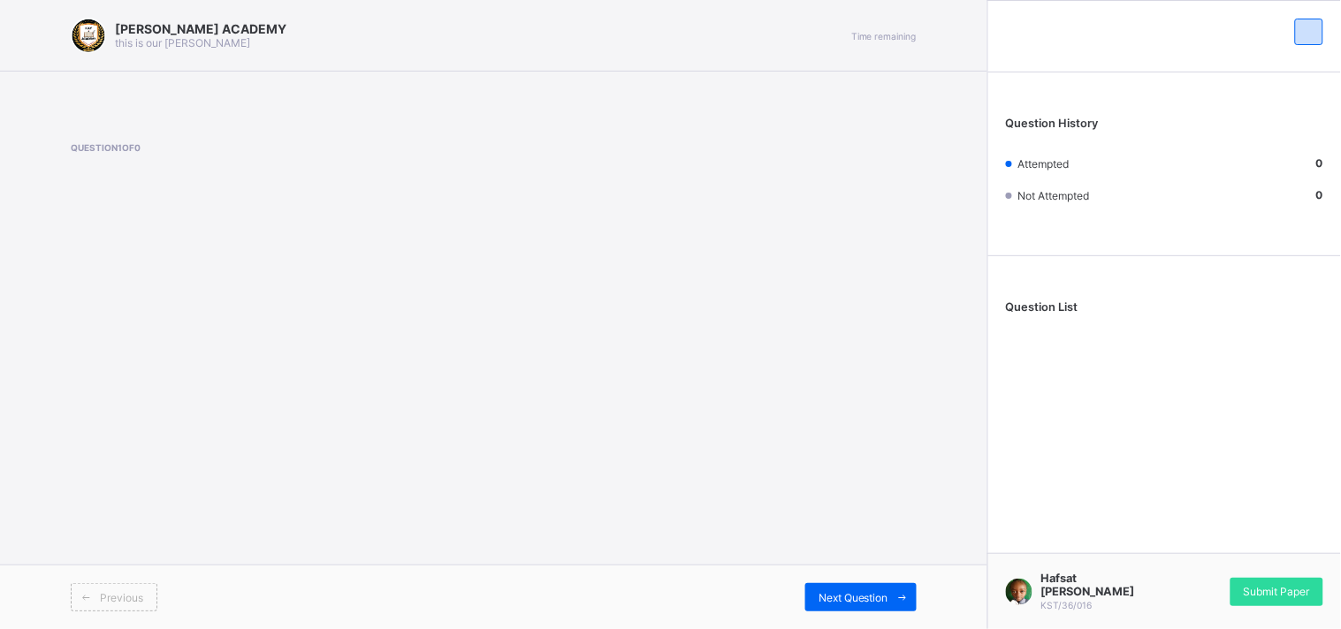
click at [844, 180] on div "Question 1 of 0" at bounding box center [494, 178] width 846 height 72
click at [667, 438] on div "KAY ACADEMY this is our motton Time remaining Question 1 of 0 Previous Next Que…" at bounding box center [493, 314] width 987 height 629
click at [550, 160] on div "Question 1 of 0" at bounding box center [494, 178] width 846 height 72
click at [549, 159] on div "Question 1 of 0" at bounding box center [494, 178] width 846 height 72
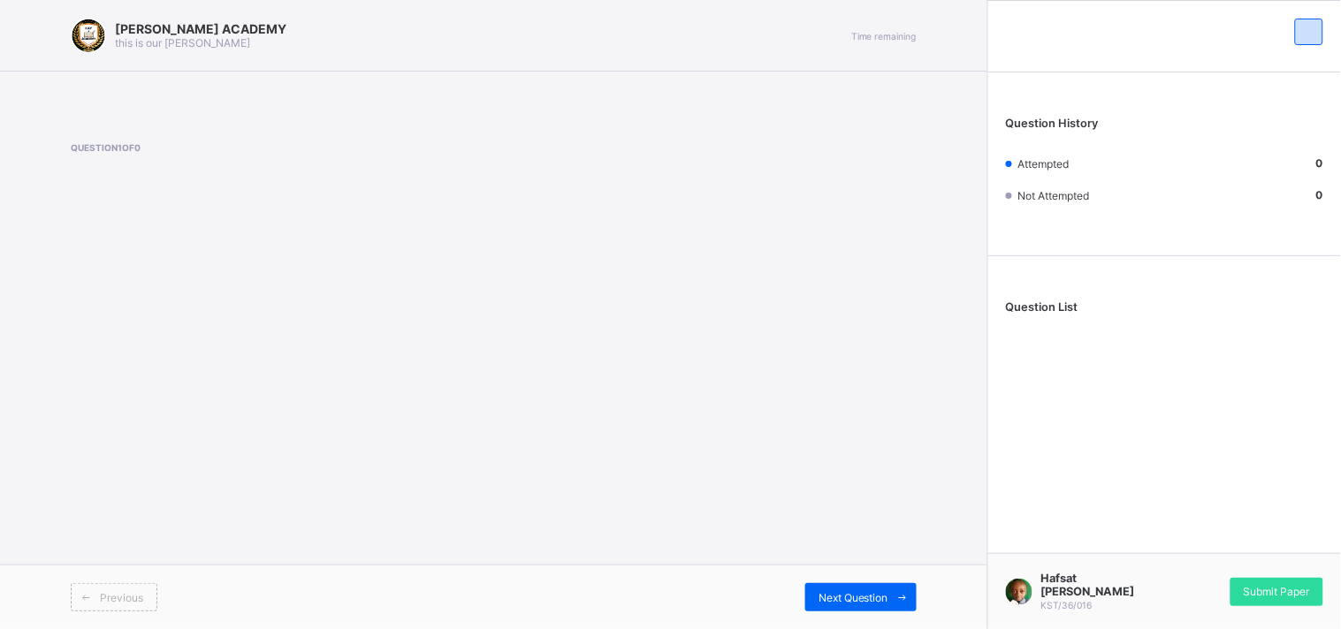
click at [549, 159] on div "Question 1 of 0" at bounding box center [494, 178] width 846 height 72
click at [870, 607] on div "Next Question" at bounding box center [860, 597] width 111 height 28
click at [869, 590] on div "Next Question" at bounding box center [860, 597] width 111 height 28
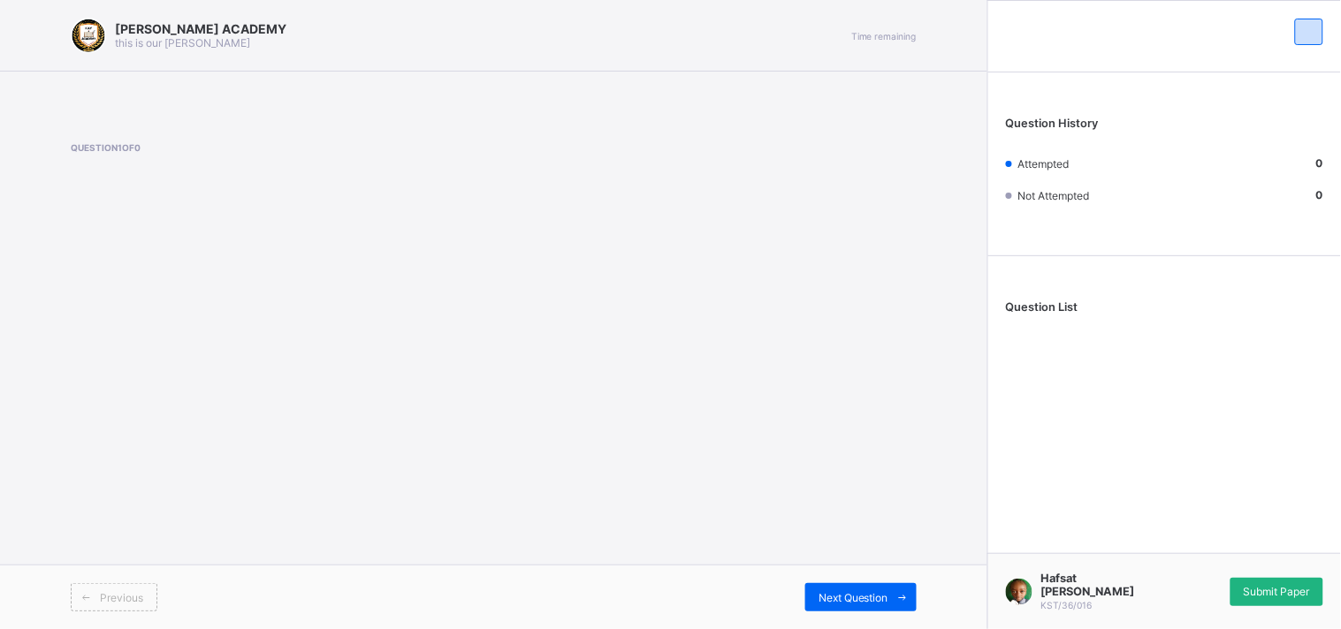
click at [1278, 598] on span "Submit Paper" at bounding box center [1277, 591] width 66 height 13
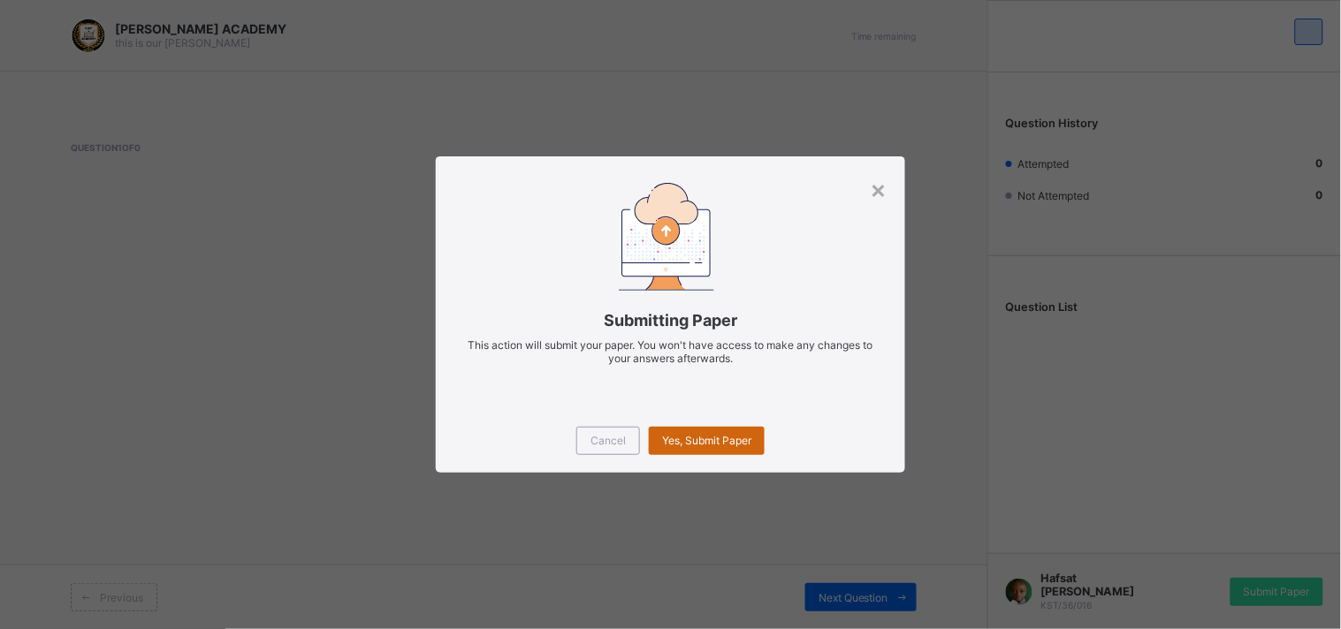
click at [717, 436] on span "Yes, Submit Paper" at bounding box center [706, 440] width 89 height 13
click at [877, 197] on div "×" at bounding box center [879, 189] width 17 height 30
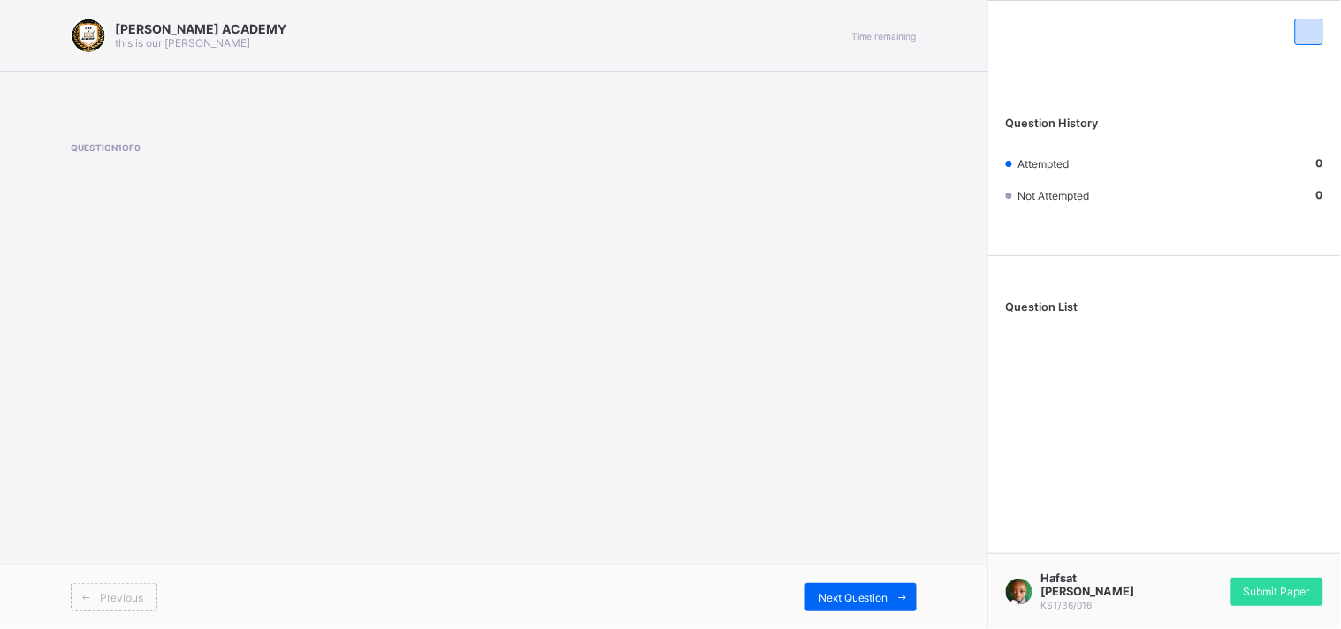
click at [835, 543] on div "KAY ACADEMY this is our motton Time remaining Question 1 of 0 Previous Next Que…" at bounding box center [493, 314] width 987 height 629
click at [826, 566] on div "Previous Next Question" at bounding box center [493, 597] width 987 height 65
